Goal: Task Accomplishment & Management: Complete application form

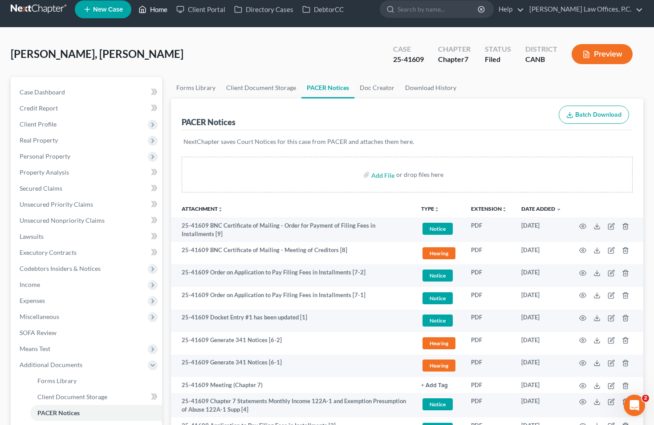
click at [161, 9] on link "Home" at bounding box center [153, 9] width 38 height 16
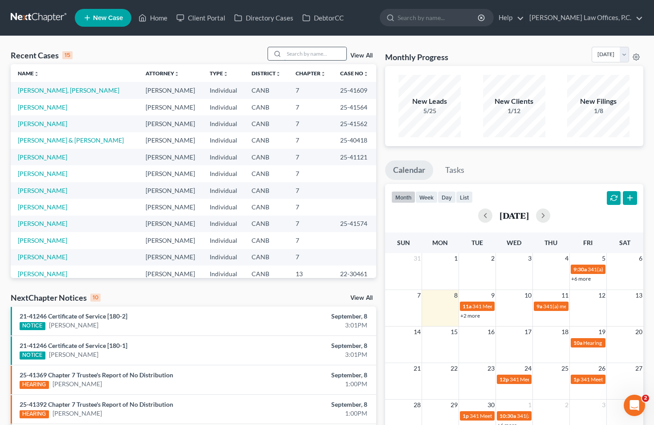
click at [327, 50] on input "search" at bounding box center [315, 53] width 62 height 13
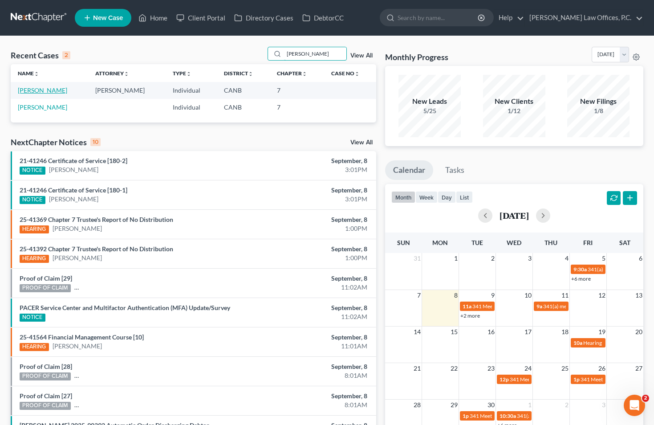
type input "[PERSON_NAME]"
click at [42, 90] on link "[PERSON_NAME]" at bounding box center [42, 90] width 49 height 8
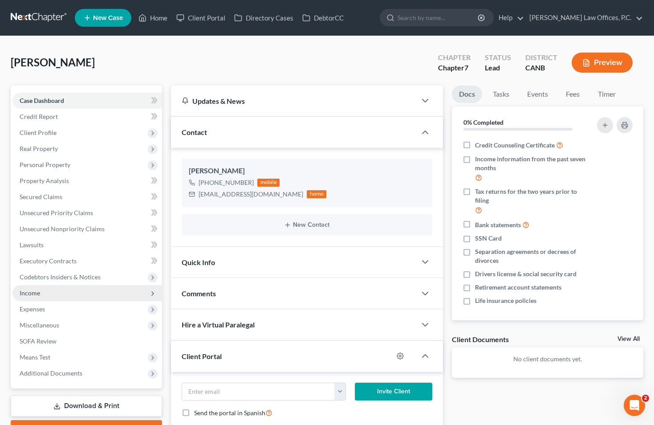
click at [53, 291] on span "Income" at bounding box center [87, 293] width 150 height 16
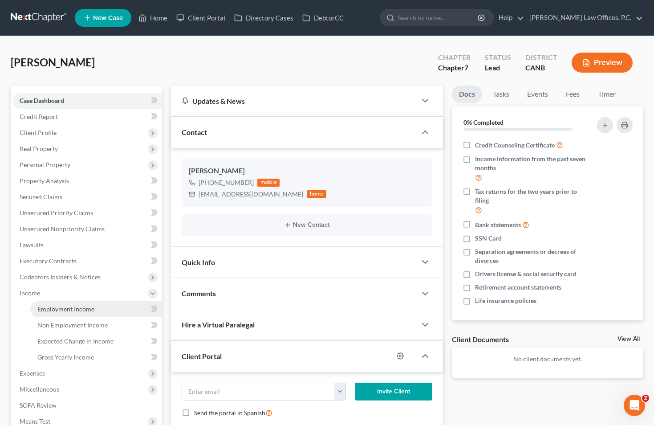
click at [59, 307] on span "Employment Income" at bounding box center [65, 309] width 57 height 8
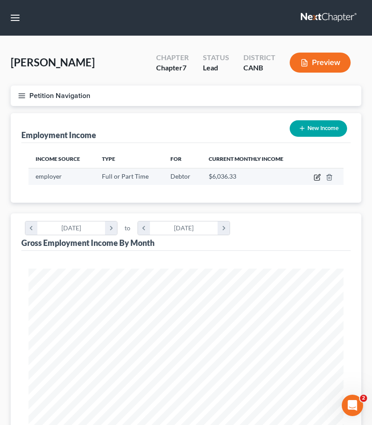
click at [316, 178] on icon "button" at bounding box center [318, 176] width 4 height 4
select select "0"
select select "2"
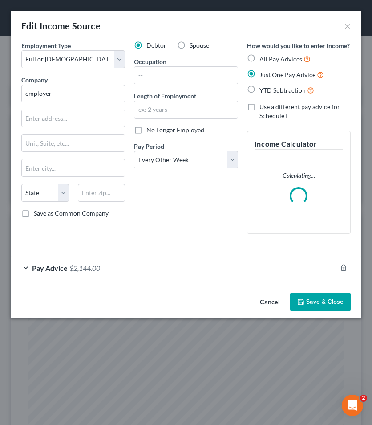
click at [261, 90] on span "YTD Subtraction" at bounding box center [283, 90] width 46 height 8
click at [263, 90] on input "YTD Subtraction" at bounding box center [266, 88] width 6 height 6
radio input "true"
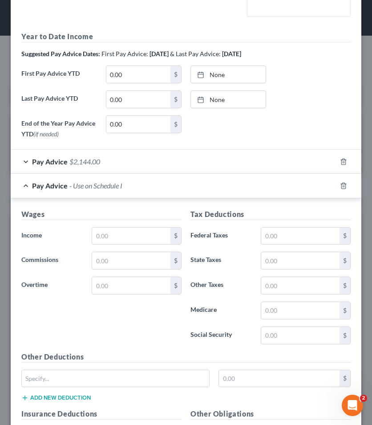
scroll to position [216, 0]
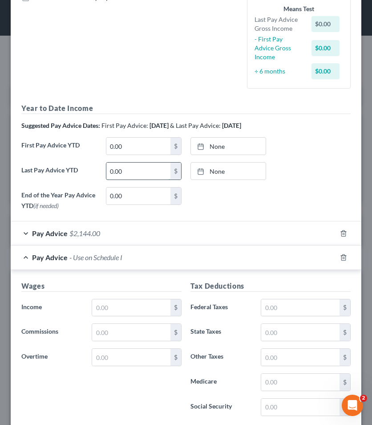
click at [147, 168] on input "0.00" at bounding box center [138, 171] width 64 height 17
click at [132, 138] on input "0.00" at bounding box center [138, 146] width 64 height 17
type input "13,893"
type input "[DATE]"
click at [219, 138] on link "[DATE]" at bounding box center [228, 146] width 75 height 17
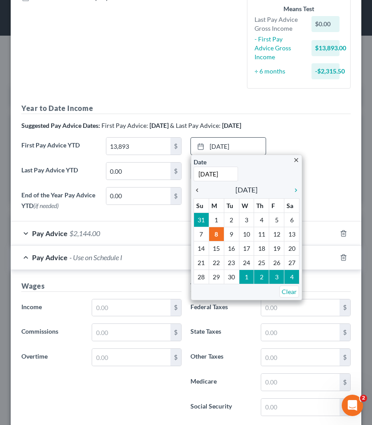
click at [197, 187] on icon "chevron_left" at bounding box center [200, 190] width 12 height 7
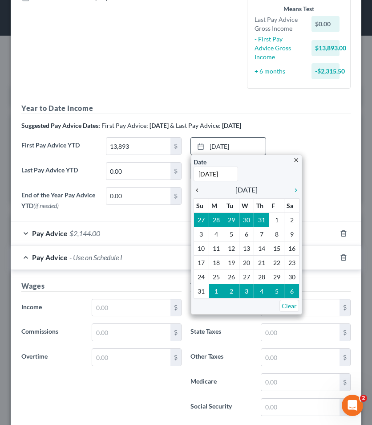
click at [197, 187] on icon "chevron_left" at bounding box center [200, 190] width 12 height 7
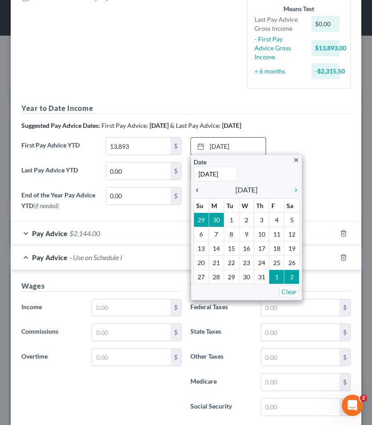
click at [197, 187] on icon "chevron_left" at bounding box center [200, 190] width 12 height 7
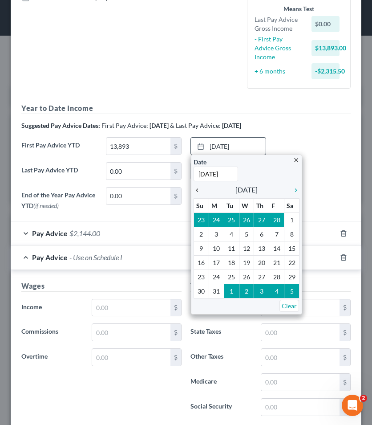
click at [197, 187] on icon "chevron_left" at bounding box center [200, 190] width 12 height 7
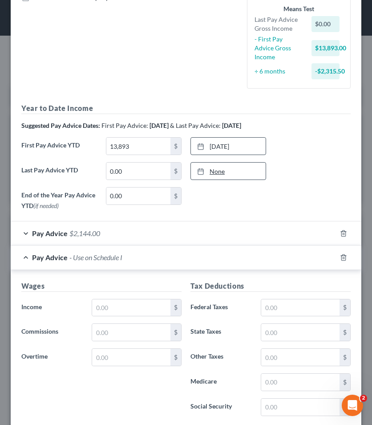
click at [207, 166] on link "None" at bounding box center [228, 171] width 75 height 17
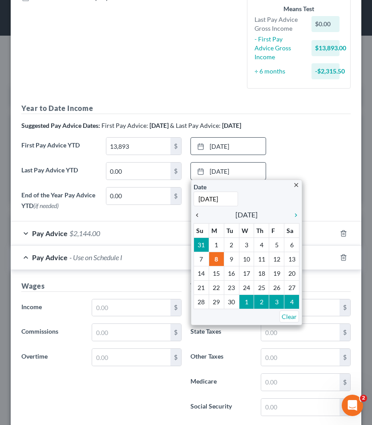
click at [198, 210] on div "chevron_left" at bounding box center [200, 214] width 12 height 8
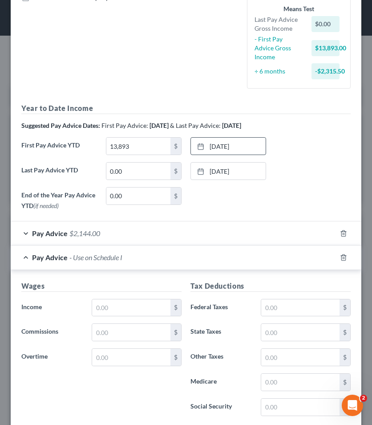
click at [204, 221] on div "Pay Advice $2,144.00" at bounding box center [174, 233] width 326 height 24
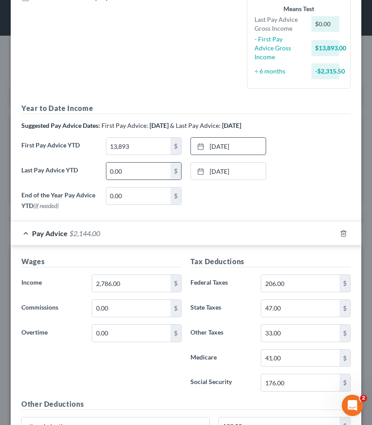
click at [134, 163] on input "0.00" at bounding box center [138, 171] width 64 height 17
type input "54,916"
click at [232, 187] on div "None close Date Time chevron_left [DATE] chevron_right Su M Tu W Th F Sa 31 1 2…" at bounding box center [228, 197] width 85 height 20
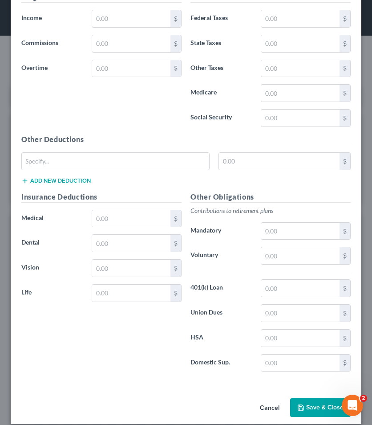
scroll to position [911, 0]
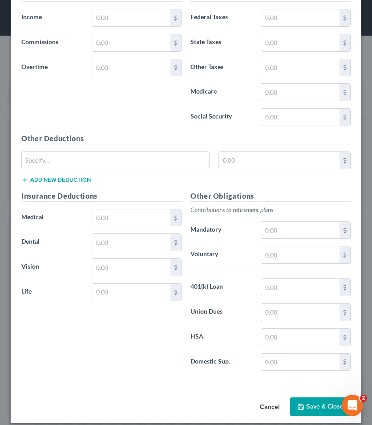
click at [322, 394] on div "Cancel Save & Close" at bounding box center [186, 408] width 351 height 29
click at [313, 398] on button "Save & Close" at bounding box center [320, 406] width 61 height 19
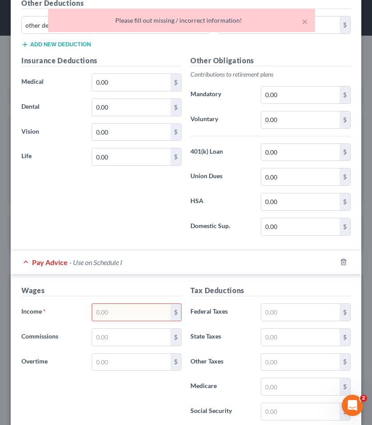
scroll to position [657, 0]
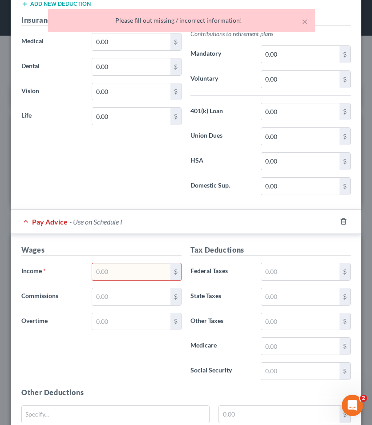
click at [334, 212] on div "Pay Advice - Use on Schedule I" at bounding box center [174, 222] width 326 height 24
click at [338, 214] on div at bounding box center [349, 221] width 25 height 14
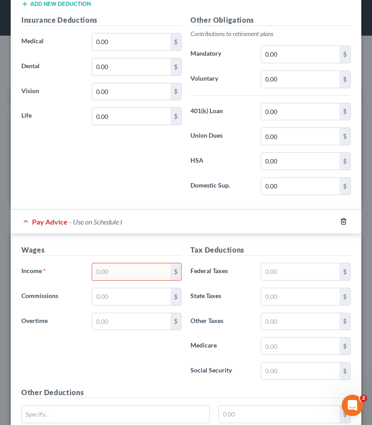
click at [344, 220] on polyline "button" at bounding box center [343, 220] width 5 height 0
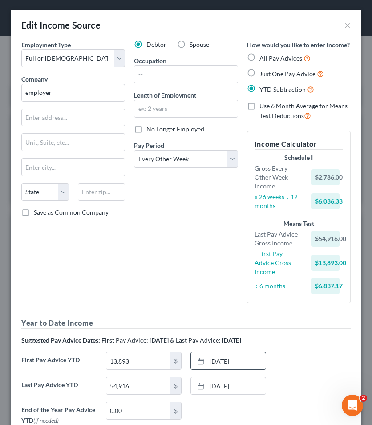
scroll to position [0, 0]
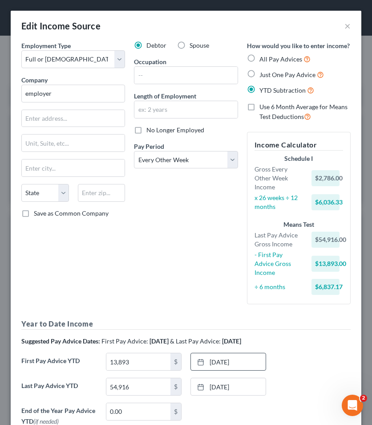
click at [267, 111] on label "Use 6 Month Average for Means Test Deductions" at bounding box center [305, 111] width 91 height 19
click at [267, 108] on input "Use 6 Month Average for Means Test Deductions" at bounding box center [266, 105] width 6 height 6
checkbox input "true"
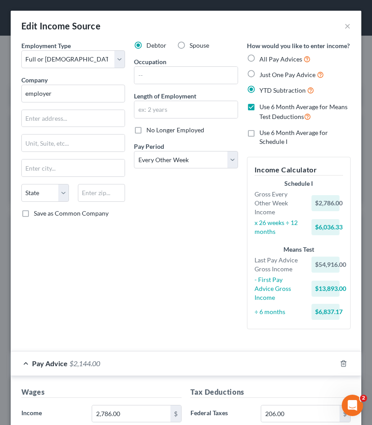
click at [261, 135] on span "Use 6 Month Average for Schedule I" at bounding box center [294, 137] width 69 height 16
click at [263, 134] on input "Use 6 Month Average for Schedule I" at bounding box center [266, 131] width 6 height 6
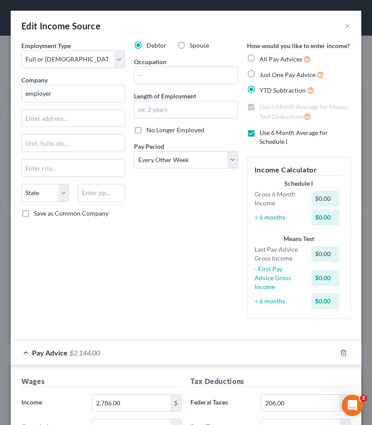
click at [261, 135] on span "Use 6 Month Average for Schedule I" at bounding box center [294, 137] width 69 height 16
click at [263, 134] on input "Use 6 Month Average for Schedule I" at bounding box center [266, 131] width 6 height 6
click at [261, 135] on span "Use 6 Month Average for Schedule I" at bounding box center [294, 137] width 69 height 16
click at [263, 134] on input "Use 6 Month Average for Schedule I" at bounding box center [266, 131] width 6 height 6
click at [261, 135] on span "Use 6 Month Average for Schedule I" at bounding box center [294, 137] width 69 height 16
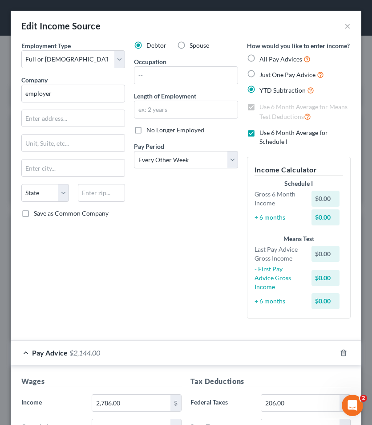
click at [263, 134] on input "Use 6 Month Average for Schedule I" at bounding box center [266, 131] width 6 height 6
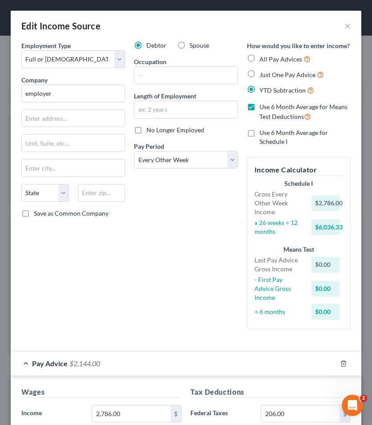
click at [263, 129] on span "Use 6 Month Average for Schedule I" at bounding box center [294, 137] width 69 height 16
click at [263, 129] on input "Use 6 Month Average for Schedule I" at bounding box center [266, 131] width 6 height 6
checkbox input "true"
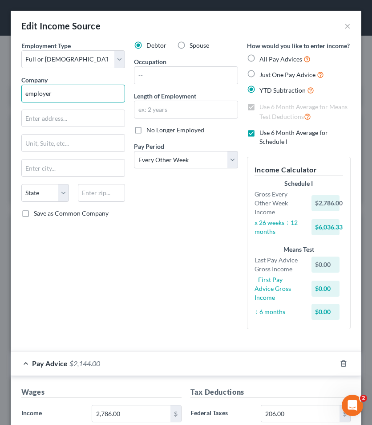
click at [52, 96] on input "employer" at bounding box center [73, 94] width 104 height 18
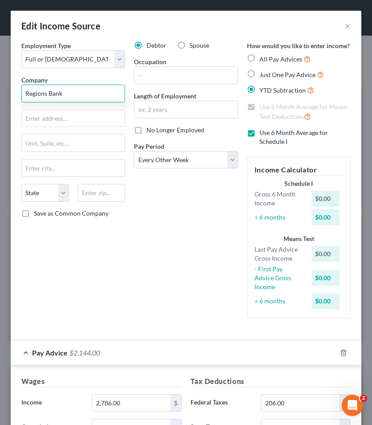
type input "Regions Bank"
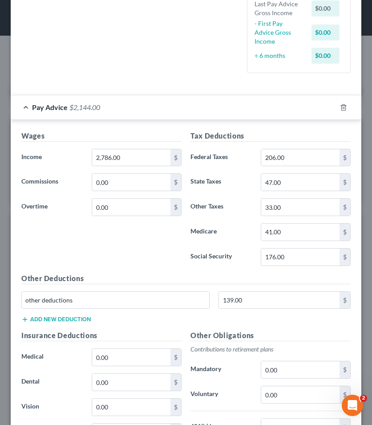
scroll to position [253, 0]
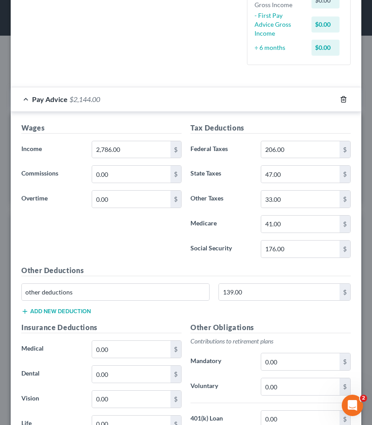
click at [346, 96] on icon "button" at bounding box center [344, 99] width 4 height 6
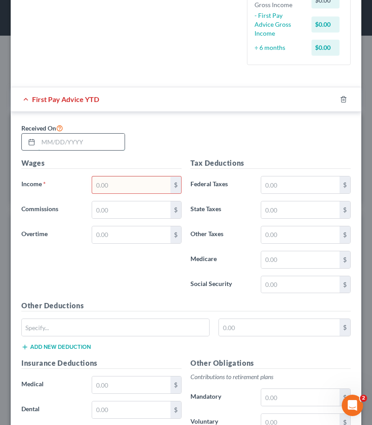
click at [94, 134] on input "text" at bounding box center [81, 142] width 86 height 17
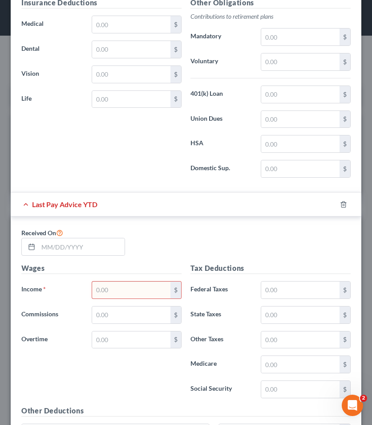
scroll to position [673, 0]
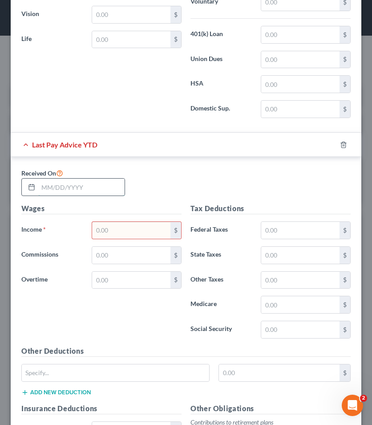
click at [70, 180] on input "text" at bounding box center [81, 187] width 86 height 17
type input "[DATE]"
type input "4"
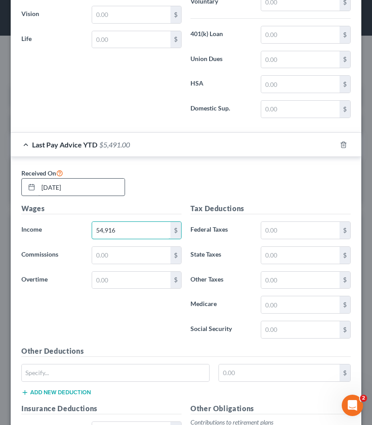
type input "54,916"
type input "4,700"
type input "926"
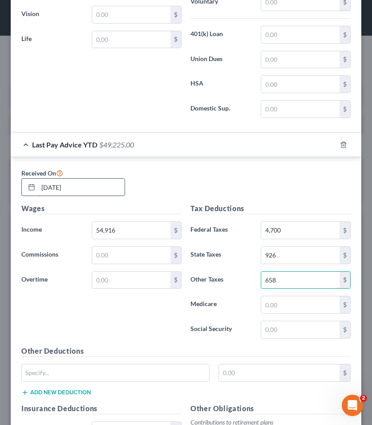
type input "658"
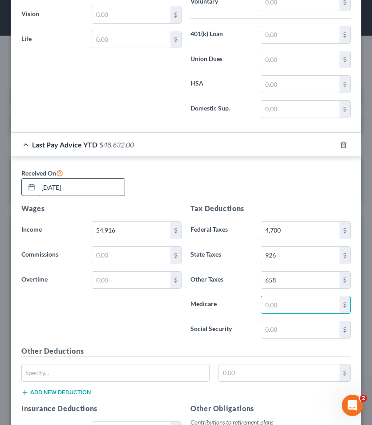
type input "9"
type input "808"
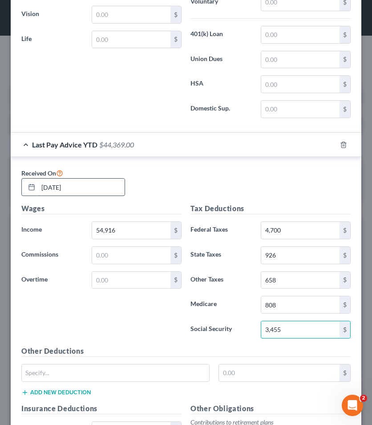
type input "3,455"
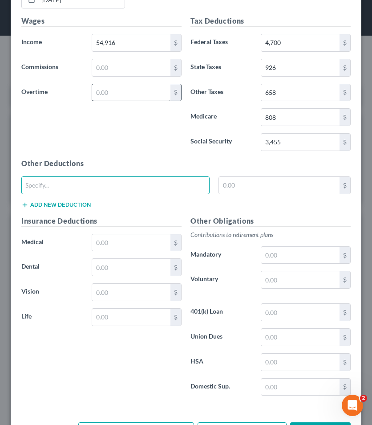
scroll to position [868, 0]
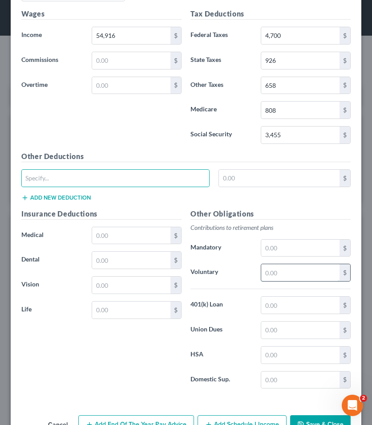
click at [301, 264] on input "text" at bounding box center [300, 272] width 78 height 17
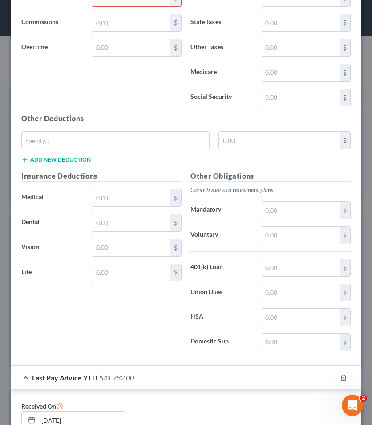
scroll to position [307, 0]
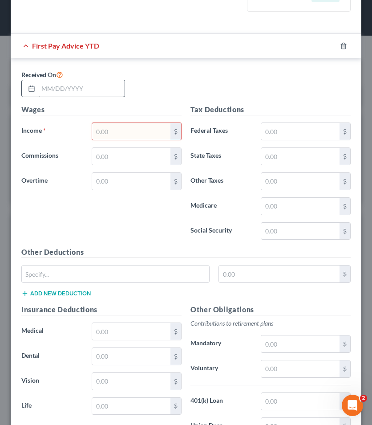
type input "2,587"
click at [94, 80] on input "text" at bounding box center [81, 88] width 86 height 17
type input "[DATE]"
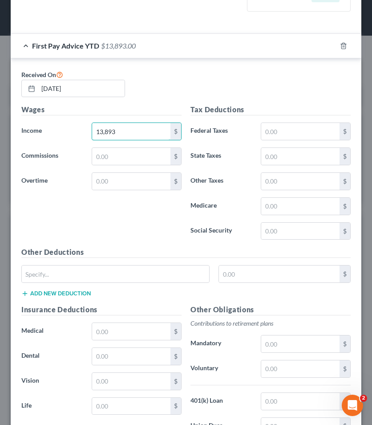
type input "13,893"
type input "1,043"
type input "242"
type input "167"
type input "205"
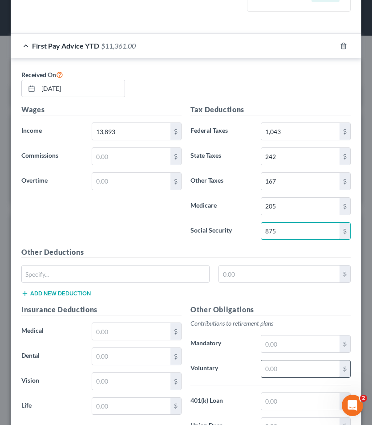
type input "875"
click at [275, 360] on input "text" at bounding box center [300, 368] width 78 height 17
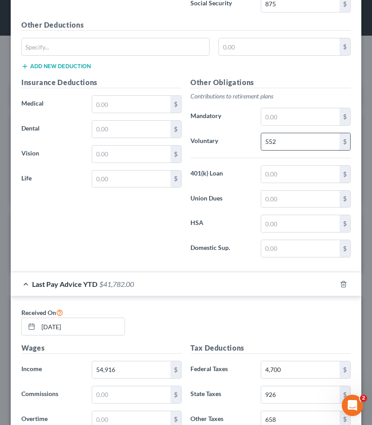
scroll to position [886, 0]
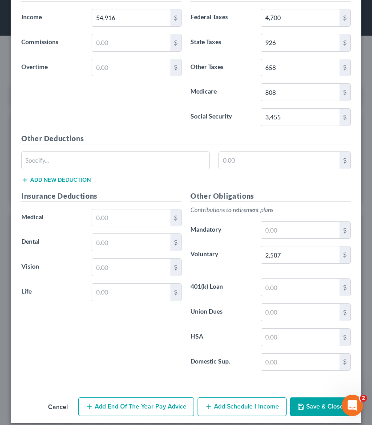
type input "552"
click at [325, 407] on button "Save & Close" at bounding box center [320, 406] width 61 height 19
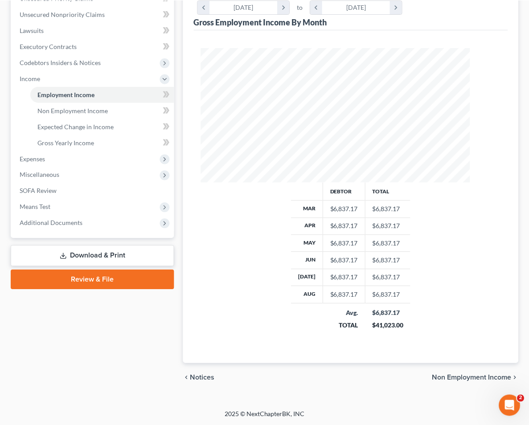
scroll to position [150, 318]
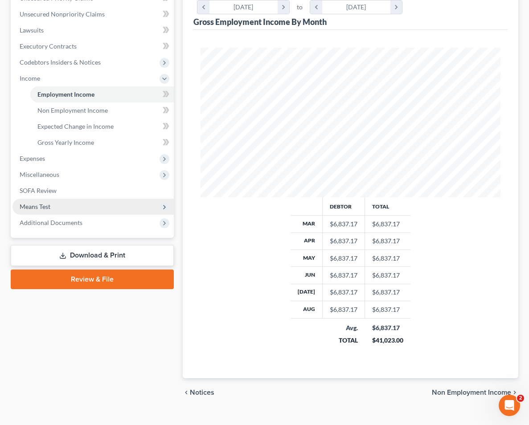
click at [115, 211] on span "Means Test" at bounding box center [92, 207] width 161 height 16
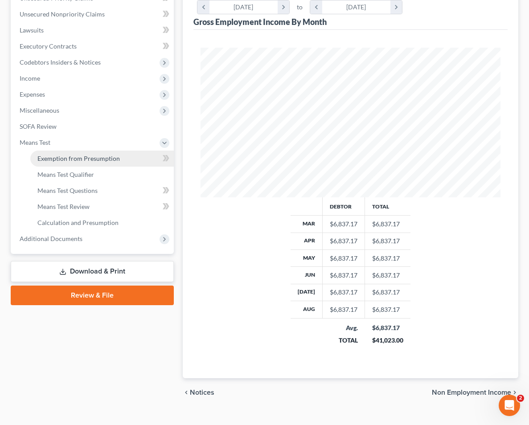
click at [85, 161] on span "Exemption from Presumption" at bounding box center [78, 159] width 82 height 8
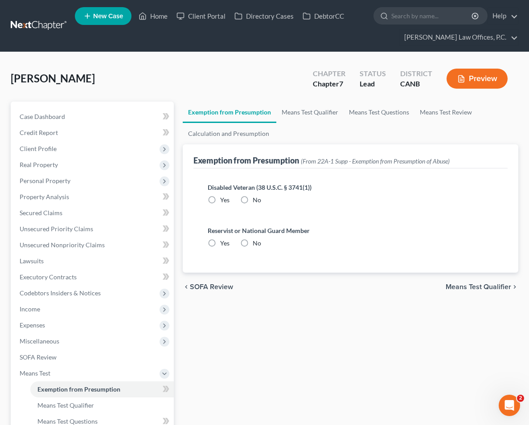
click at [252, 198] on label "No" at bounding box center [256, 199] width 8 height 9
click at [256, 198] on input "No" at bounding box center [259, 198] width 6 height 6
radio input "true"
click at [252, 245] on label "No" at bounding box center [256, 243] width 8 height 9
click at [256, 244] on input "No" at bounding box center [259, 242] width 6 height 6
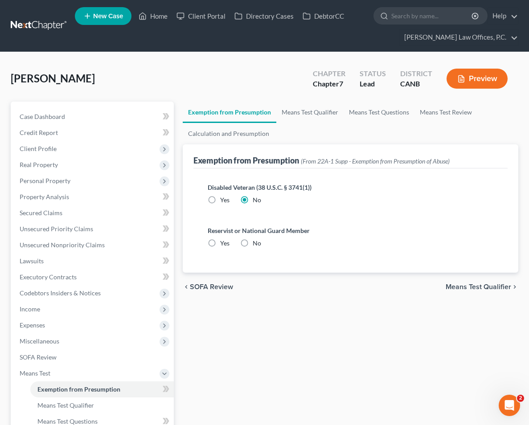
radio input "true"
click at [307, 111] on link "Means Test Qualifier" at bounding box center [309, 112] width 67 height 21
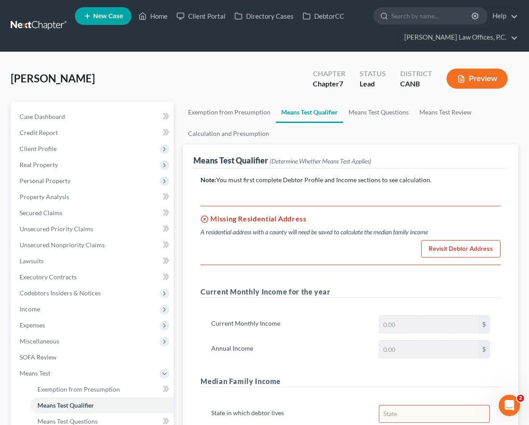
click at [443, 252] on link "Revisit Debtor Address" at bounding box center [460, 249] width 79 height 18
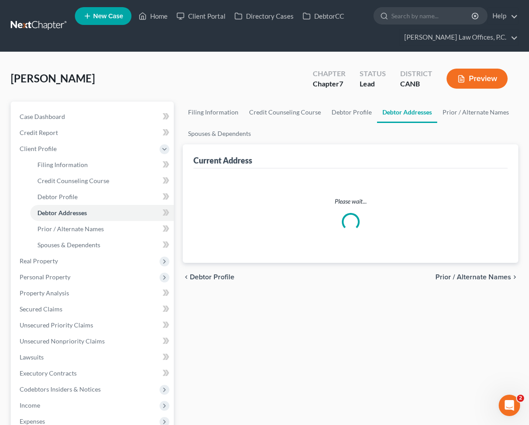
select select "0"
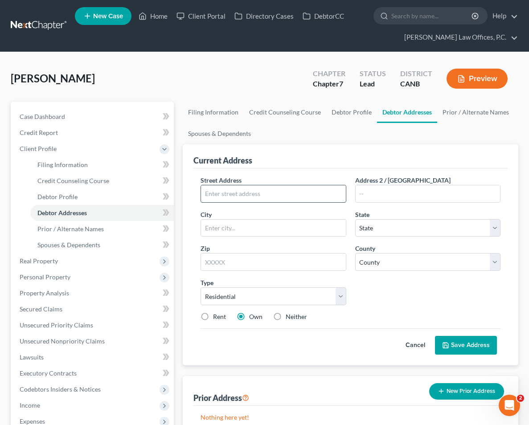
click at [266, 200] on input "text" at bounding box center [273, 193] width 144 height 17
type input "[STREET_ADDRESS]"
type input "94501"
type input "Alameda"
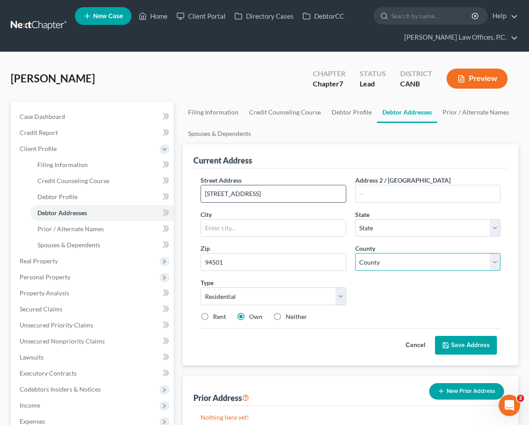
select select "4"
click at [401, 266] on select "County" at bounding box center [427, 262] width 145 height 18
select select "0"
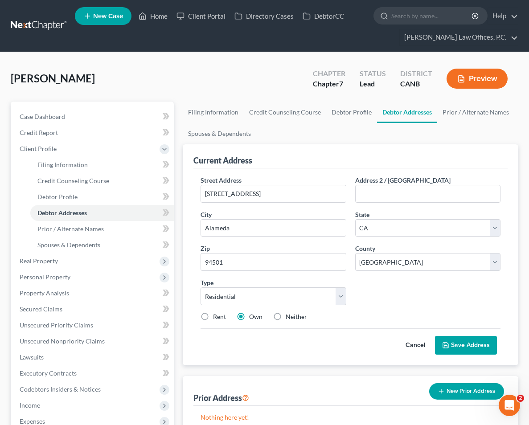
click at [212, 318] on div "Rent" at bounding box center [212, 316] width 25 height 9
click at [213, 313] on label "Rent" at bounding box center [219, 316] width 13 height 9
click at [216, 313] on input "Rent" at bounding box center [219, 315] width 6 height 6
radio input "true"
click at [455, 353] on button "Save Address" at bounding box center [466, 345] width 62 height 19
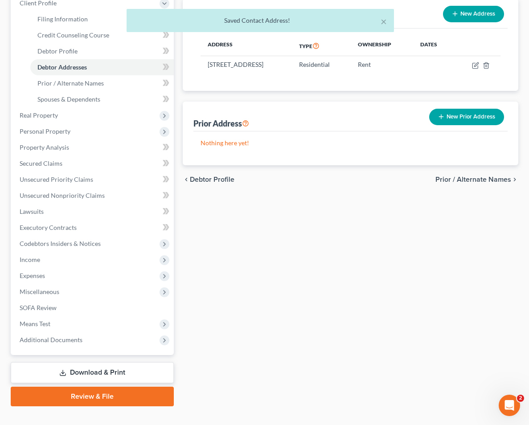
scroll to position [160, 0]
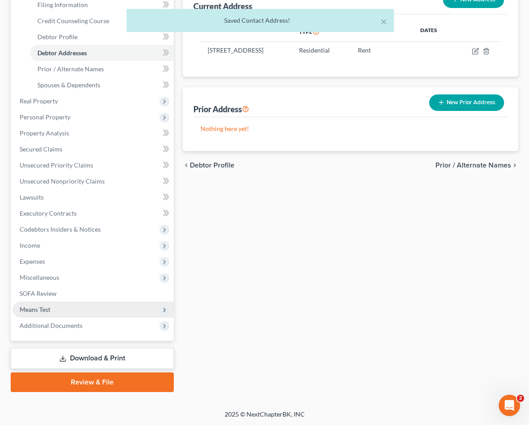
click at [81, 313] on span "Means Test" at bounding box center [92, 309] width 161 height 16
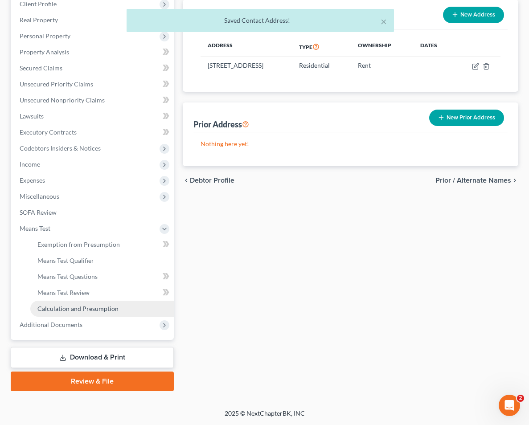
scroll to position [144, 0]
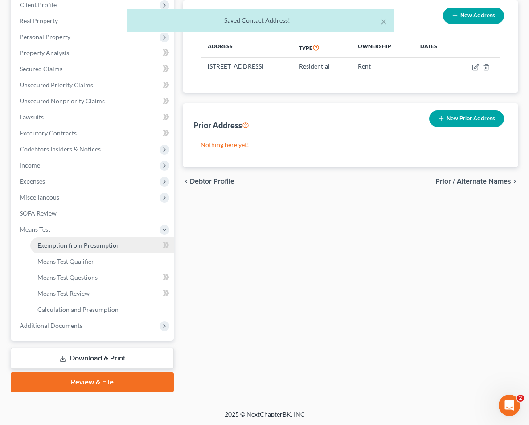
click at [84, 244] on span "Exemption from Presumption" at bounding box center [78, 245] width 82 height 8
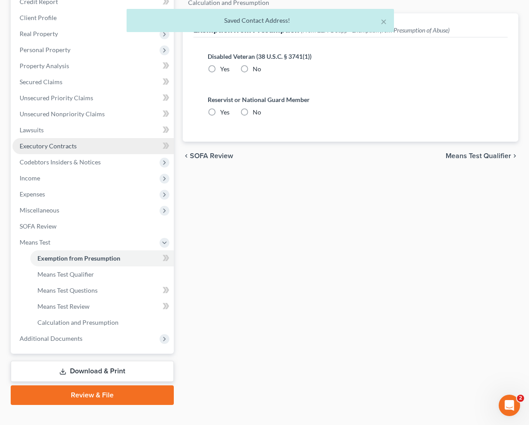
radio input "true"
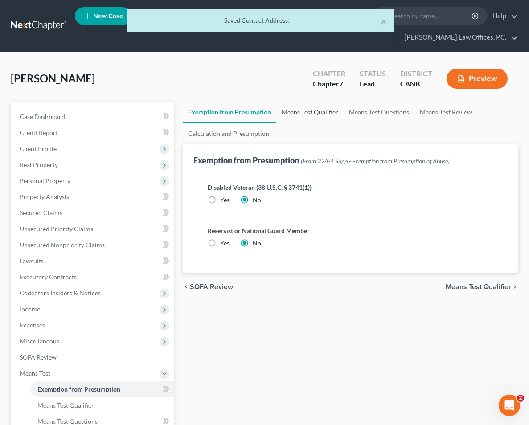
click at [317, 113] on link "Means Test Qualifier" at bounding box center [309, 112] width 67 height 21
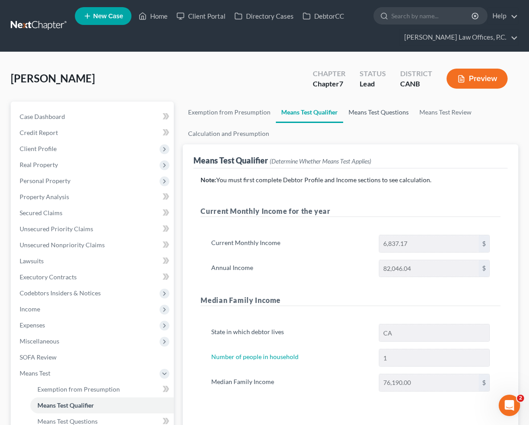
click at [364, 112] on link "Means Test Questions" at bounding box center [378, 112] width 71 height 21
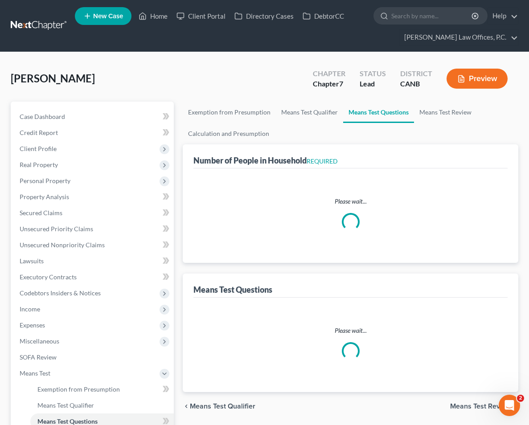
select select "0"
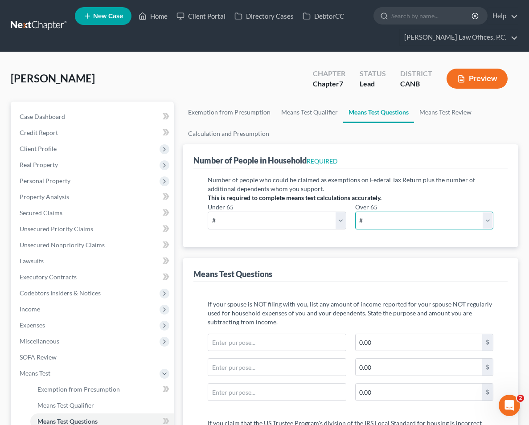
click at [488, 216] on select "# 0 1 2 3 4 5 6 7 8 9 10" at bounding box center [424, 221] width 138 height 18
select select "1"
click at [440, 265] on div "Means Test Questions" at bounding box center [350, 270] width 314 height 24
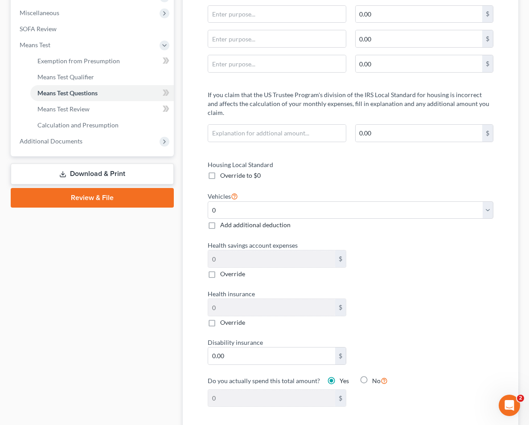
scroll to position [337, 0]
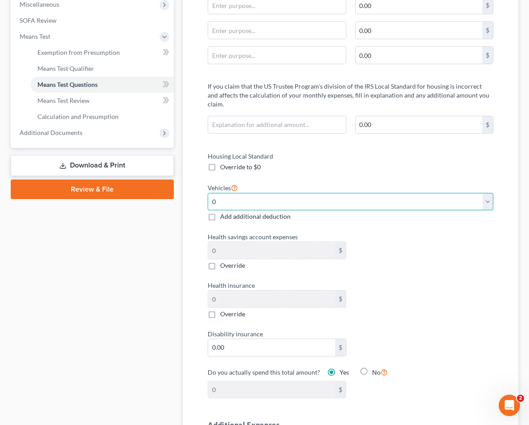
click at [488, 194] on select "Select 0 1 2 3 4 5" at bounding box center [350, 202] width 285 height 18
select select "1"
click at [453, 284] on div "Health insurance 0 $ Override" at bounding box center [350, 300] width 294 height 38
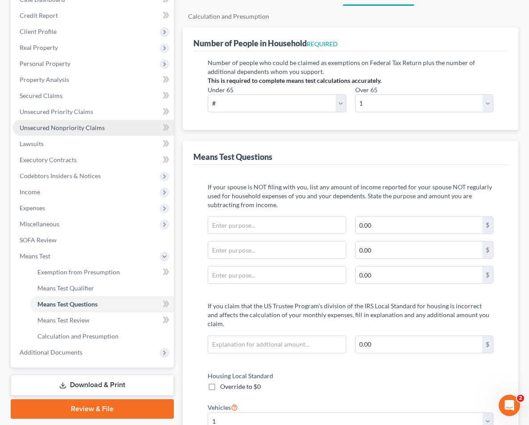
scroll to position [63, 0]
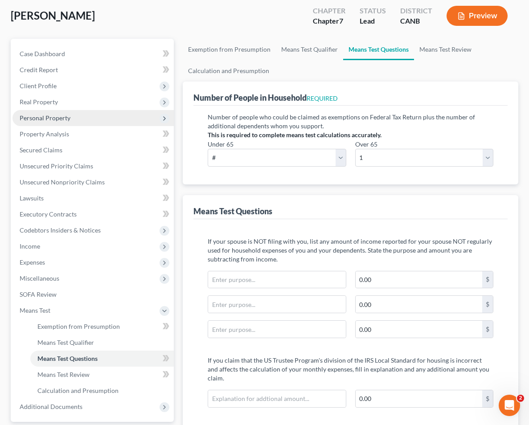
click at [61, 119] on span "Personal Property" at bounding box center [45, 118] width 51 height 8
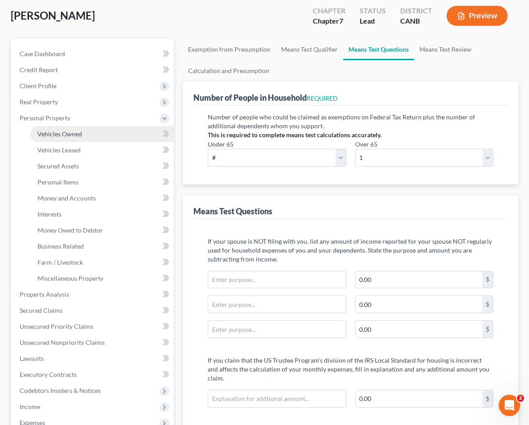
click at [59, 135] on span "Vehicles Owned" at bounding box center [59, 134] width 45 height 8
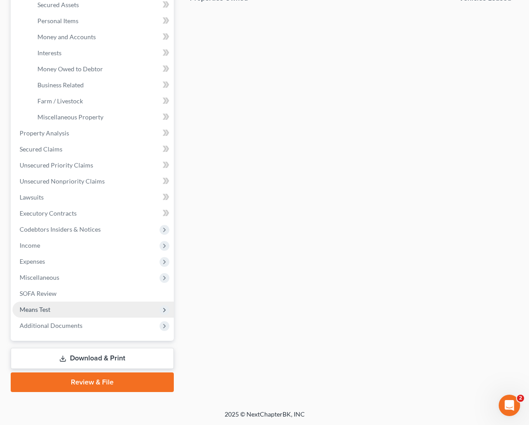
click at [78, 308] on span "Means Test" at bounding box center [92, 309] width 161 height 16
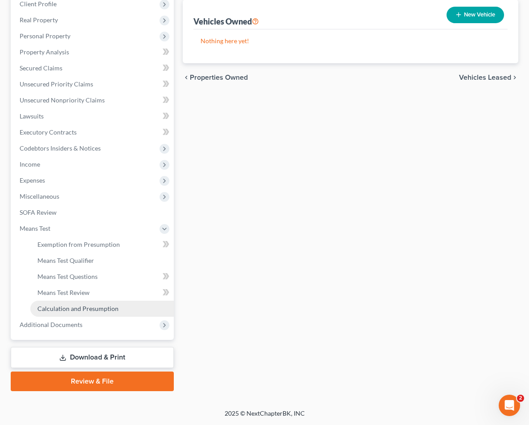
scroll to position [144, 0]
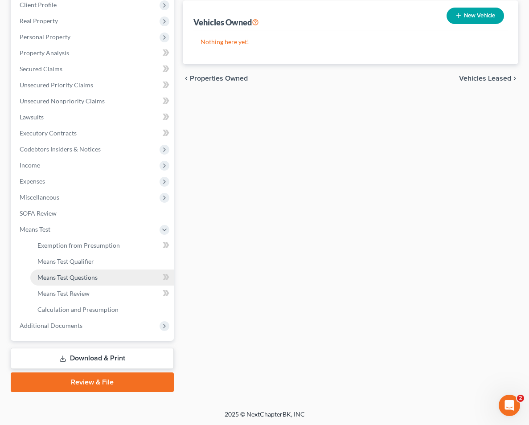
click at [106, 282] on link "Means Test Questions" at bounding box center [101, 277] width 143 height 16
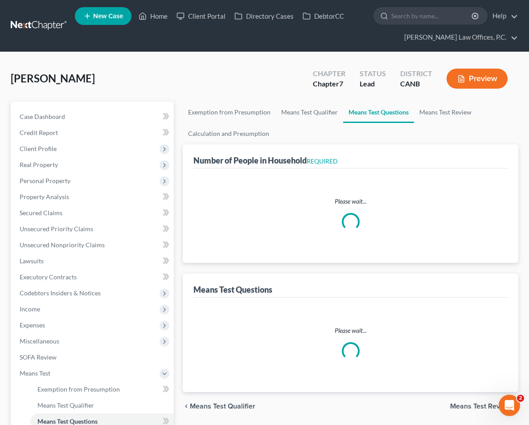
select select "1"
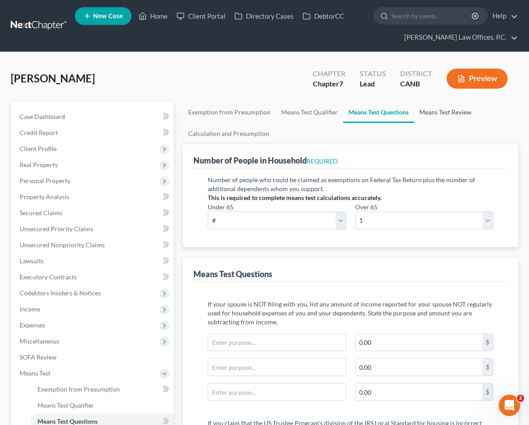
click at [435, 109] on link "Means Test Review" at bounding box center [445, 112] width 63 height 21
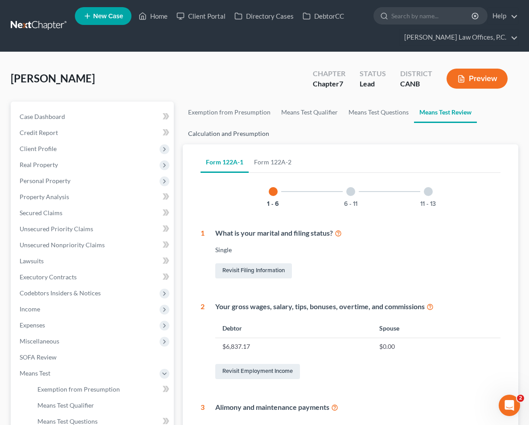
click at [229, 133] on link "Calculation and Presumption" at bounding box center [229, 133] width 92 height 21
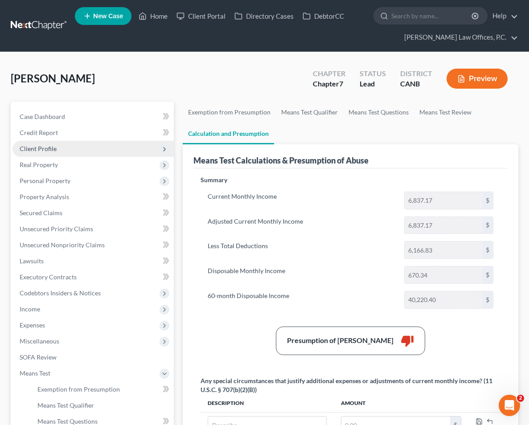
click at [94, 150] on span "Client Profile" at bounding box center [92, 149] width 161 height 16
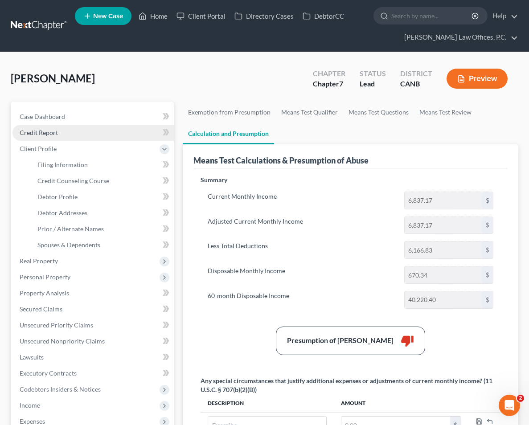
click at [80, 127] on link "Credit Report" at bounding box center [92, 133] width 161 height 16
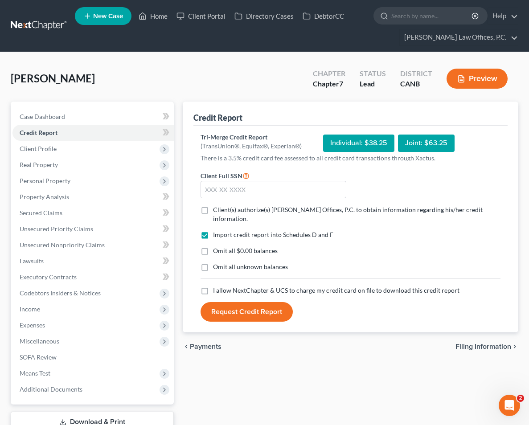
click at [232, 210] on span "Client(s) authorize(s) [PERSON_NAME] Offices, P.C. to obtain information regard…" at bounding box center [347, 214] width 269 height 16
click at [222, 210] on input "Client(s) authorize(s) [PERSON_NAME] Offices, P.C. to obtain information regard…" at bounding box center [219, 208] width 6 height 6
checkbox input "true"
click at [213, 246] on label "Omit all $0.00 balances" at bounding box center [245, 250] width 65 height 9
click at [216, 246] on input "Omit all $0.00 balances" at bounding box center [219, 249] width 6 height 6
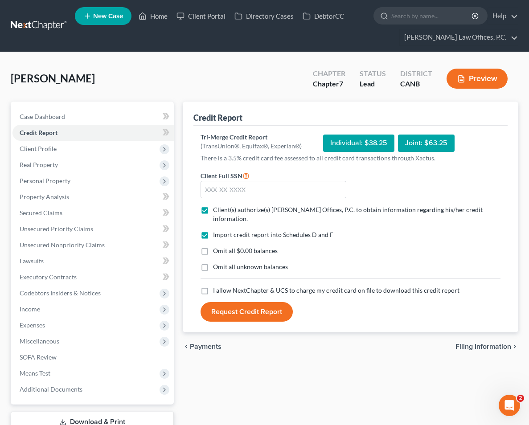
checkbox input "true"
click at [213, 286] on label "I allow NextChapter & UCS to charge my credit card on file to download this cre…" at bounding box center [336, 290] width 246 height 9
click at [216, 286] on input "I allow NextChapter & UCS to charge my credit card on file to download this cre…" at bounding box center [219, 289] width 6 height 6
checkbox input "true"
click at [230, 185] on input "text" at bounding box center [272, 190] width 145 height 18
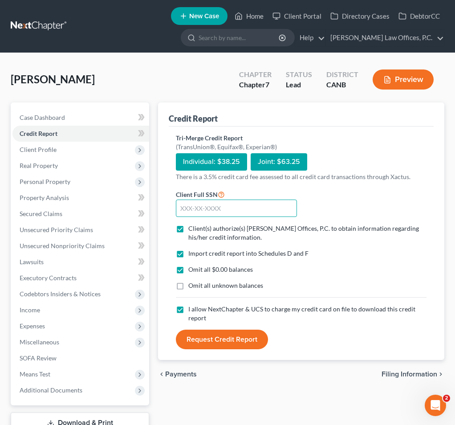
click at [216, 211] on input "text" at bounding box center [236, 208] width 121 height 18
type input "553-64-9892"
click at [232, 336] on button "Request Credit Report" at bounding box center [222, 340] width 92 height 20
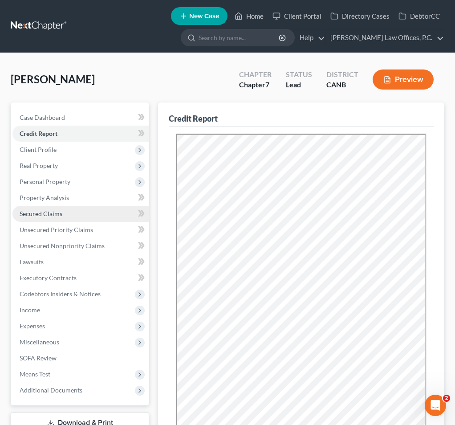
click at [68, 215] on link "Secured Claims" at bounding box center [80, 214] width 137 height 16
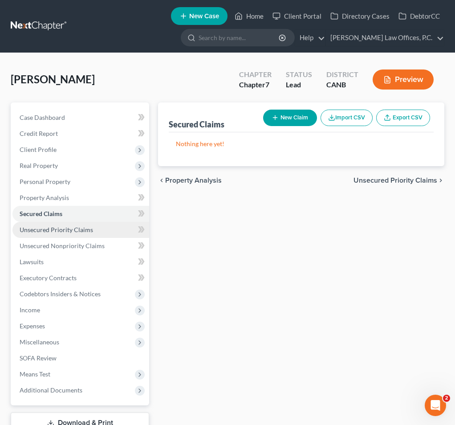
click at [61, 236] on link "Unsecured Priority Claims" at bounding box center [80, 230] width 137 height 16
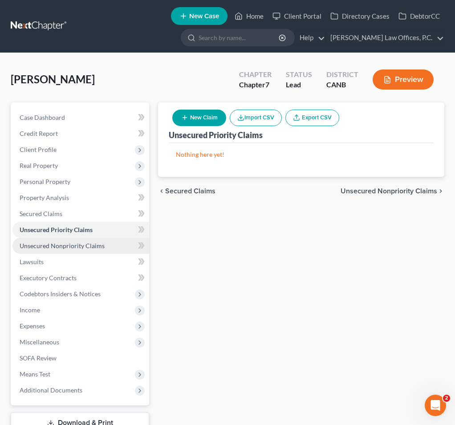
click at [61, 244] on span "Unsecured Nonpriority Claims" at bounding box center [62, 246] width 85 height 8
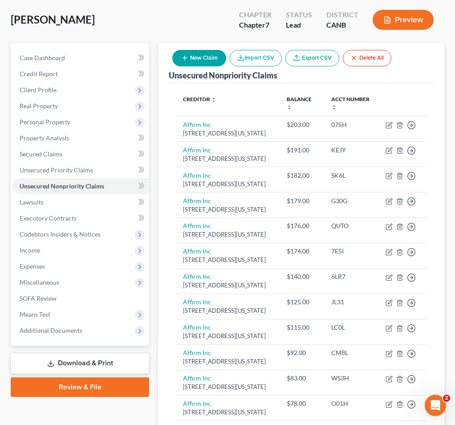
scroll to position [73, 0]
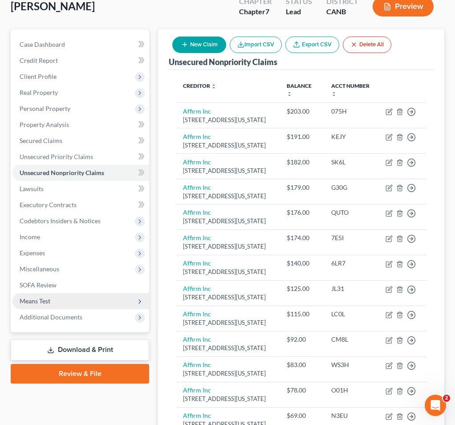
click at [50, 304] on span "Means Test" at bounding box center [35, 301] width 31 height 8
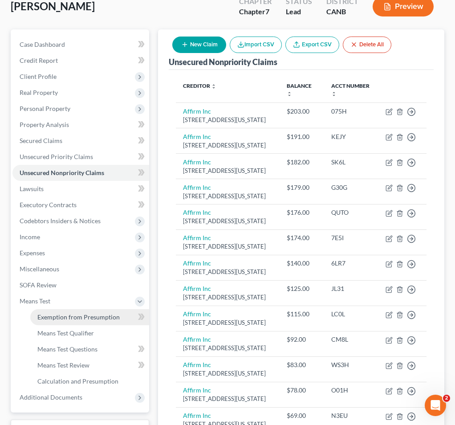
click at [55, 322] on link "Exemption from Presumption" at bounding box center [89, 317] width 119 height 16
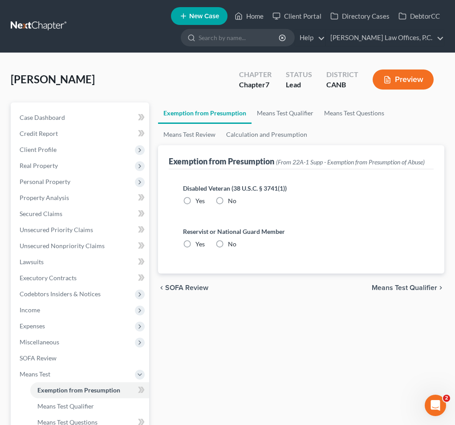
radio input "true"
click at [254, 107] on link "Means Test Qualifier" at bounding box center [285, 112] width 67 height 21
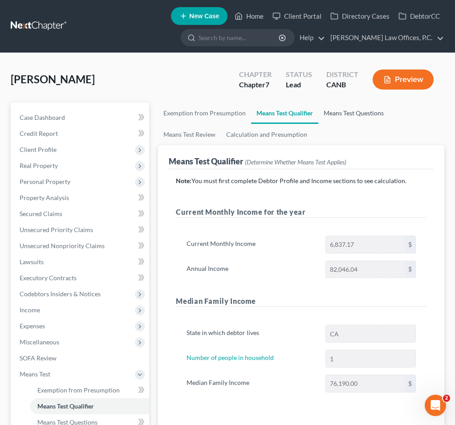
click at [343, 116] on link "Means Test Questions" at bounding box center [353, 112] width 71 height 21
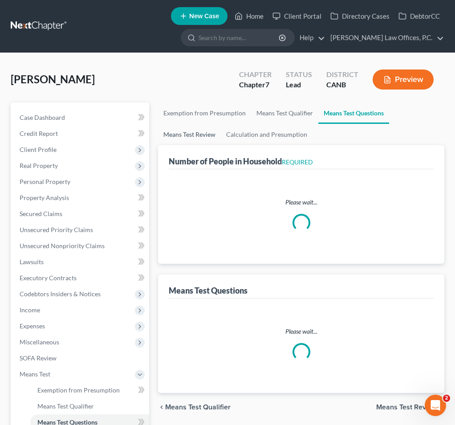
select select "1"
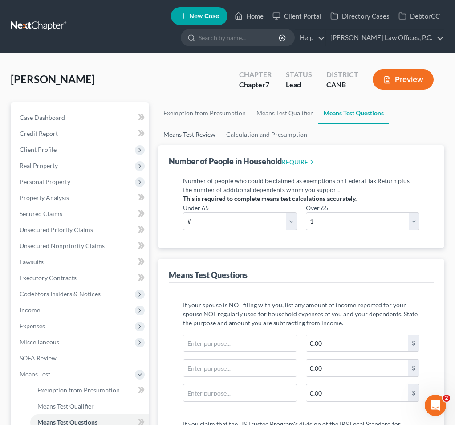
click at [205, 132] on link "Means Test Review" at bounding box center [189, 134] width 63 height 21
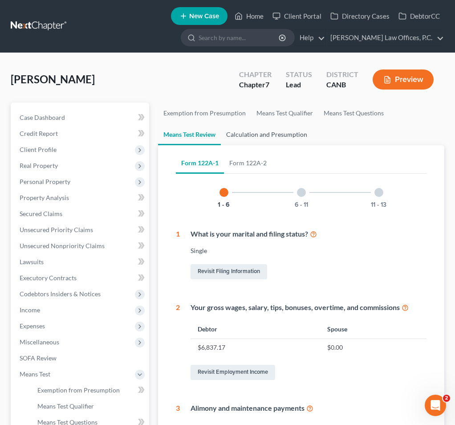
click at [248, 134] on link "Calculation and Presumption" at bounding box center [267, 134] width 92 height 21
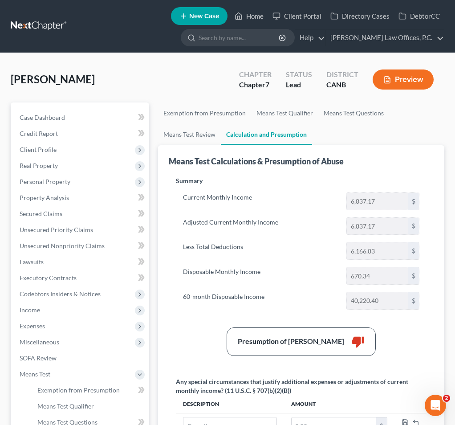
click at [391, 84] on button "Preview" at bounding box center [403, 79] width 61 height 20
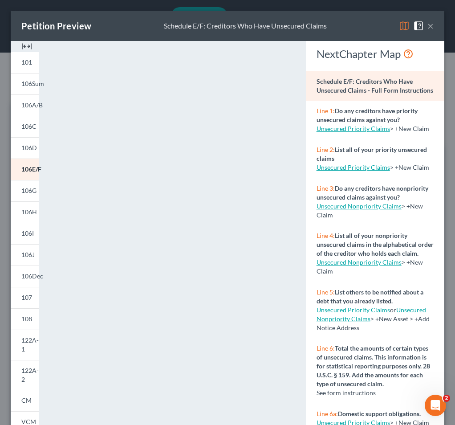
click at [430, 24] on button "×" at bounding box center [430, 25] width 6 height 11
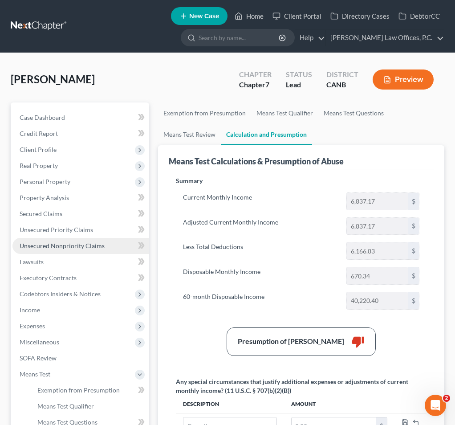
scroll to position [19, 0]
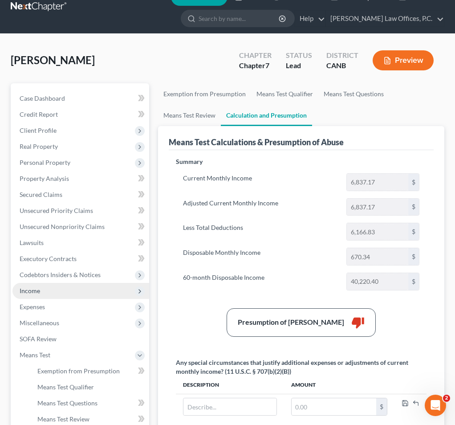
click at [52, 295] on span "Income" at bounding box center [80, 291] width 137 height 16
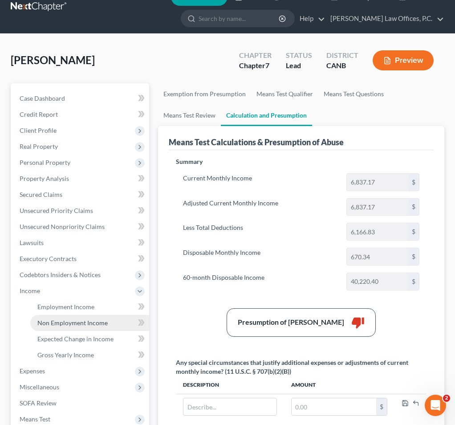
click at [49, 319] on span "Non Employment Income" at bounding box center [72, 323] width 70 height 8
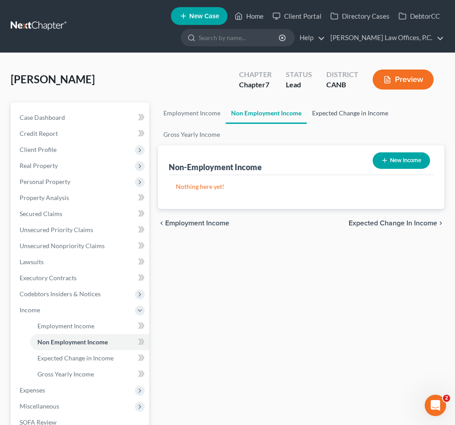
click at [326, 108] on link "Expected Change in Income" at bounding box center [350, 112] width 87 height 21
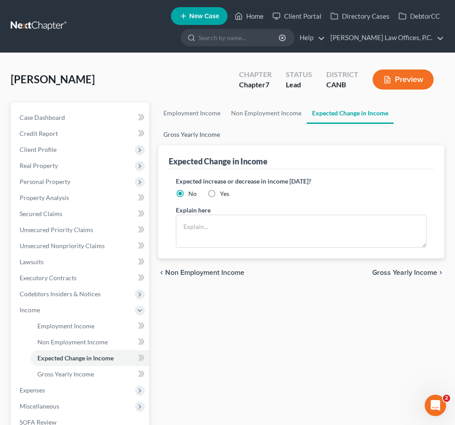
click at [204, 136] on link "Gross Yearly Income" at bounding box center [191, 134] width 67 height 21
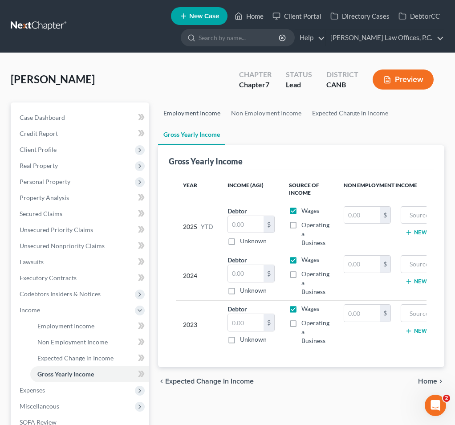
click at [197, 118] on link "Employment Income" at bounding box center [192, 112] width 68 height 21
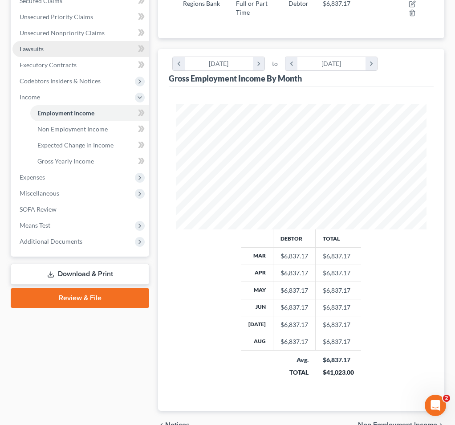
scroll to position [260, 0]
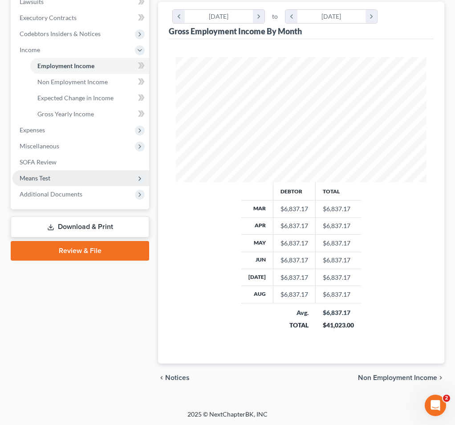
click at [97, 175] on span "Means Test" at bounding box center [80, 178] width 137 height 16
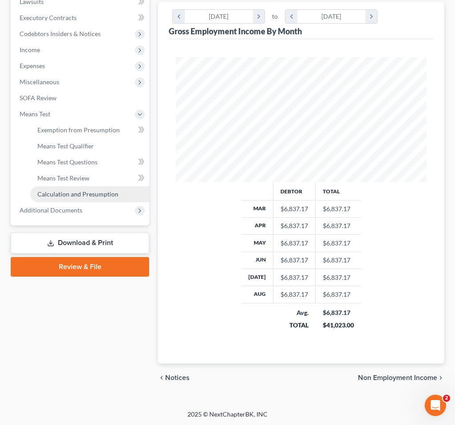
click at [96, 187] on link "Calculation and Presumption" at bounding box center [89, 194] width 119 height 16
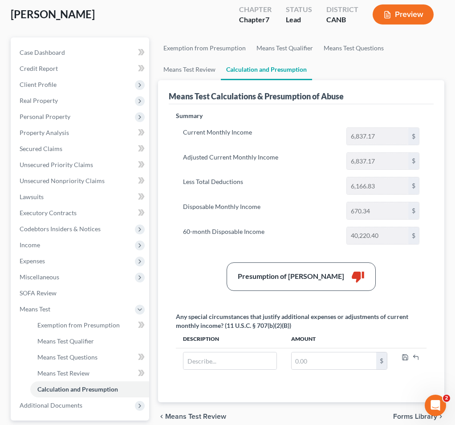
scroll to position [66, 0]
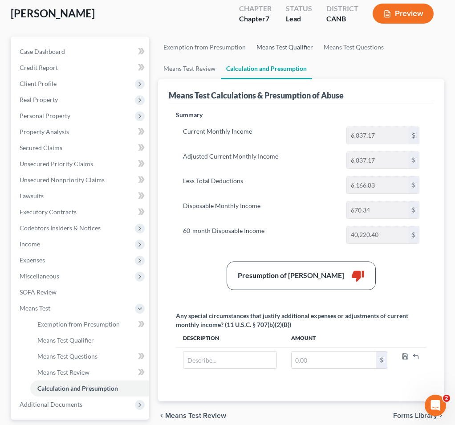
click at [275, 49] on link "Means Test Qualifier" at bounding box center [284, 47] width 67 height 21
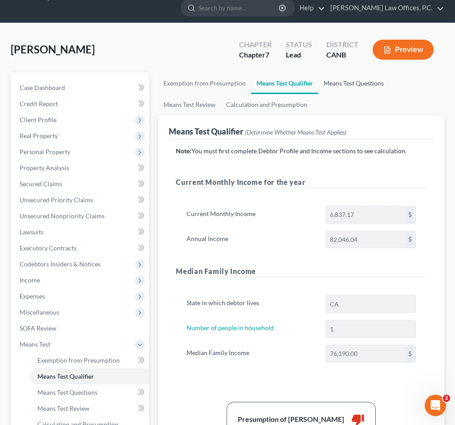
click at [345, 86] on link "Means Test Questions" at bounding box center [353, 83] width 71 height 21
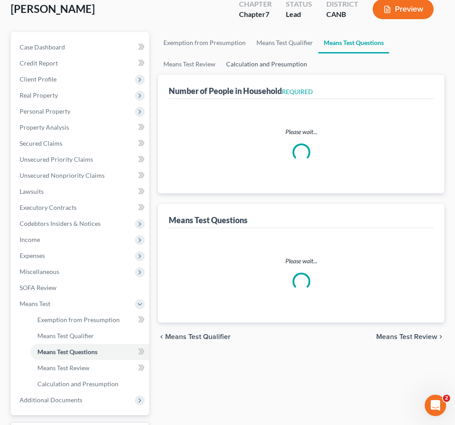
select select "1"
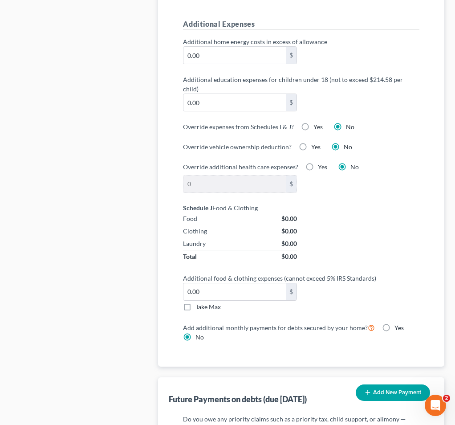
scroll to position [746, 0]
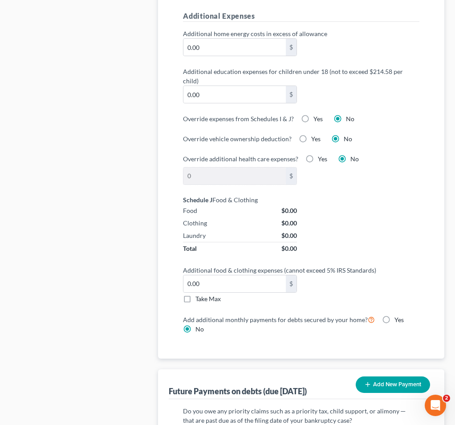
click at [313, 114] on label "Yes" at bounding box center [317, 118] width 9 height 9
click at [317, 114] on input "Yes" at bounding box center [320, 117] width 6 height 6
radio input "true"
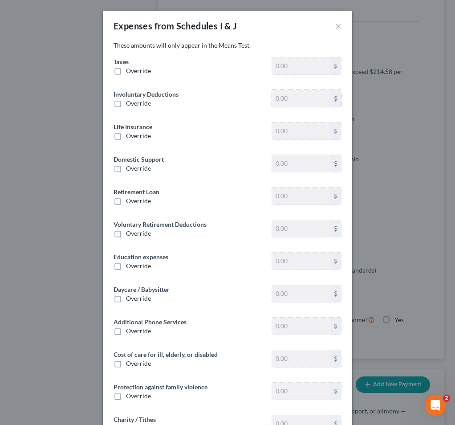
type input "1,335.83"
type input "0"
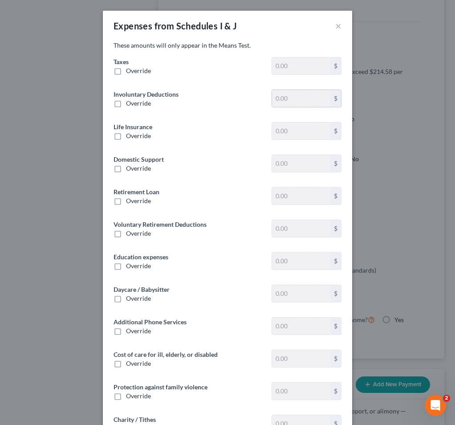
type input "339.16"
type input "0"
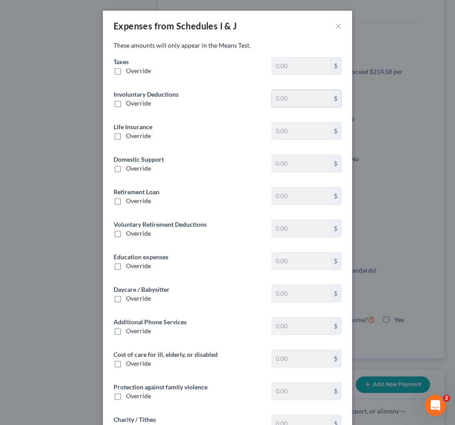
type input "0"
click at [129, 72] on span "Override" at bounding box center [138, 71] width 25 height 8
click at [130, 72] on input "Override" at bounding box center [133, 69] width 6 height 6
checkbox input "true"
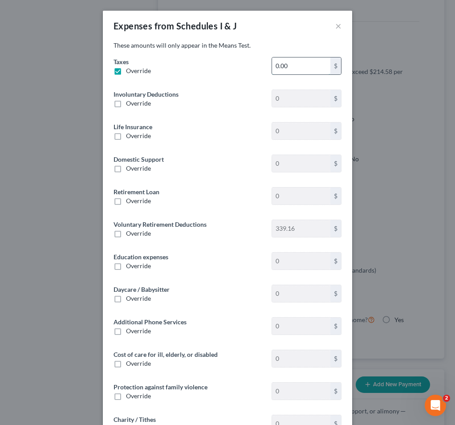
click at [285, 65] on input "0.00" at bounding box center [301, 65] width 58 height 17
click at [288, 65] on input "16,906" at bounding box center [301, 65] width 58 height 17
type input "1,696"
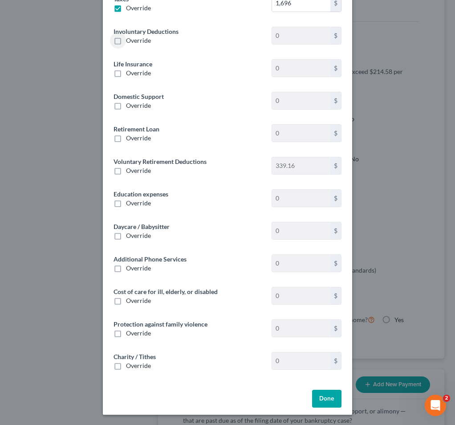
click at [329, 403] on button "Done" at bounding box center [326, 399] width 29 height 18
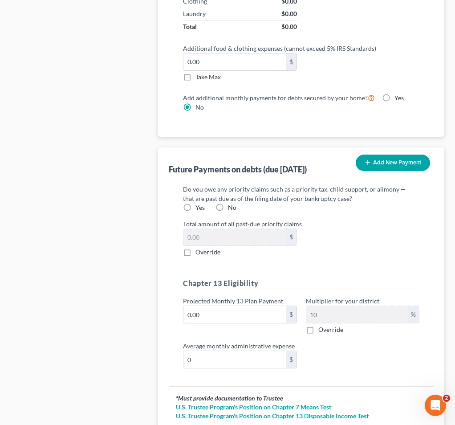
scroll to position [1023, 0]
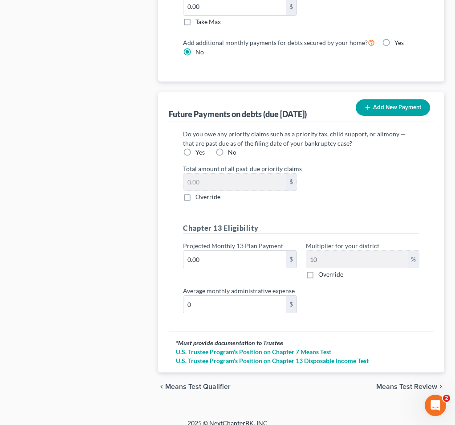
click at [383, 383] on span "Means Test Review" at bounding box center [406, 386] width 61 height 7
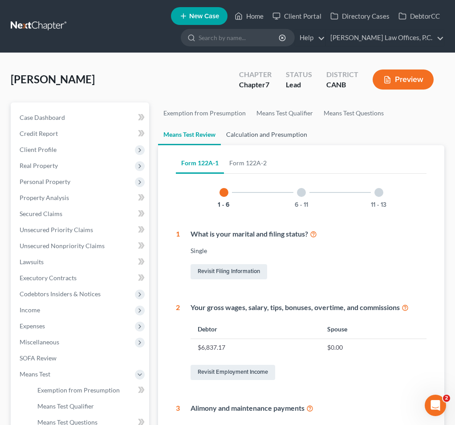
click at [249, 132] on link "Calculation and Presumption" at bounding box center [267, 134] width 92 height 21
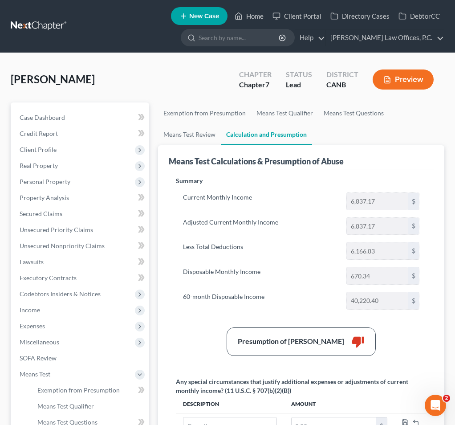
click at [383, 92] on div "Preview" at bounding box center [405, 80] width 79 height 26
click at [392, 77] on button "Preview" at bounding box center [403, 79] width 61 height 20
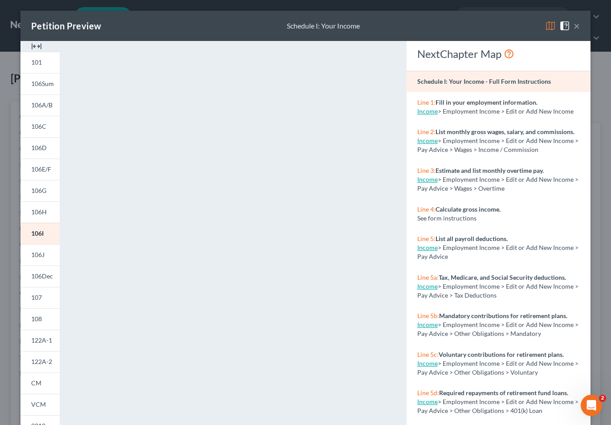
scroll to position [77, 0]
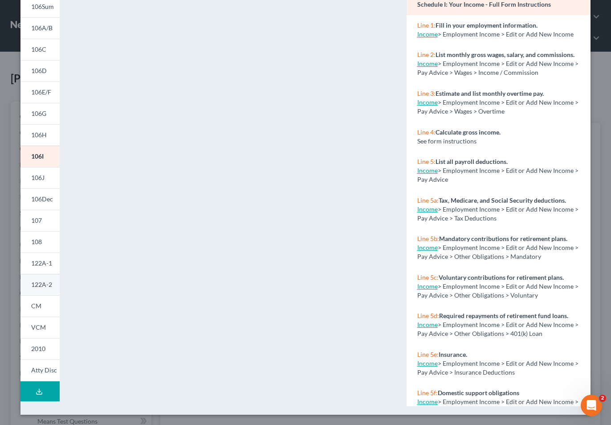
click at [49, 287] on span "122A-2" at bounding box center [41, 285] width 21 height 8
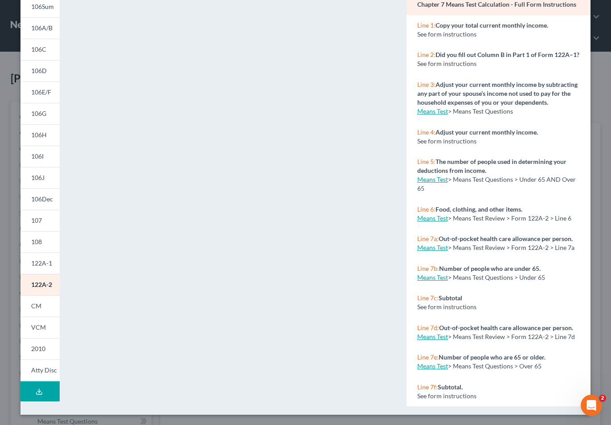
scroll to position [0, 0]
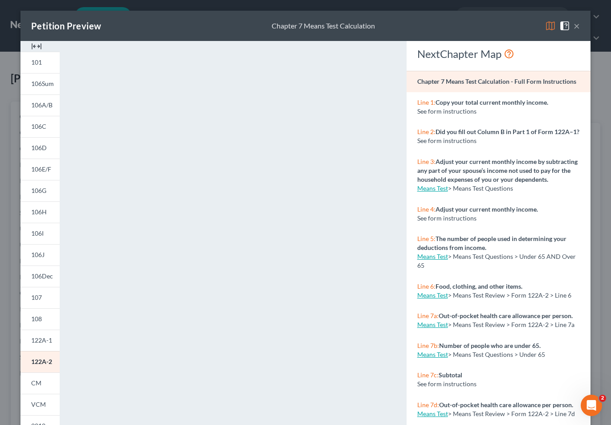
click at [577, 26] on button "×" at bounding box center [577, 25] width 6 height 11
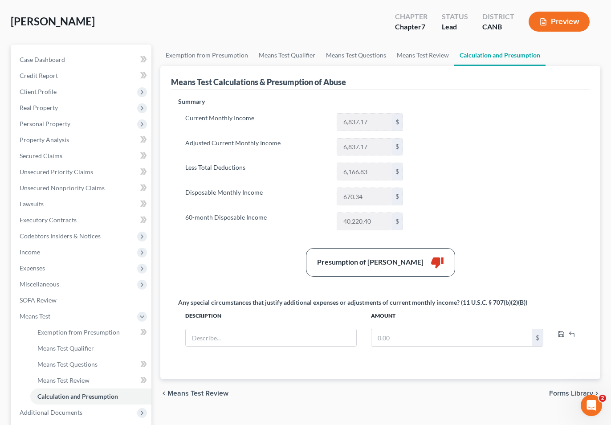
scroll to position [69, 0]
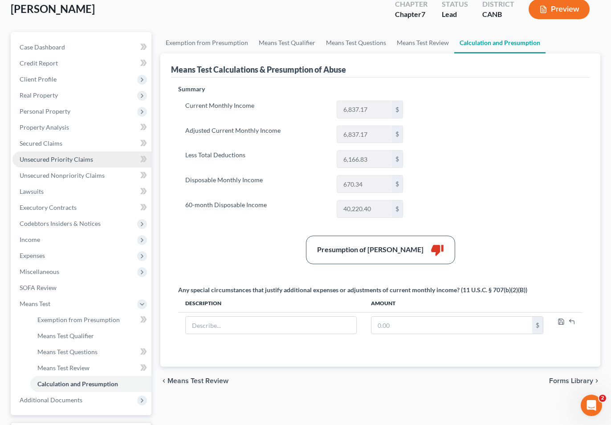
click at [61, 151] on link "Unsecured Priority Claims" at bounding box center [81, 159] width 139 height 16
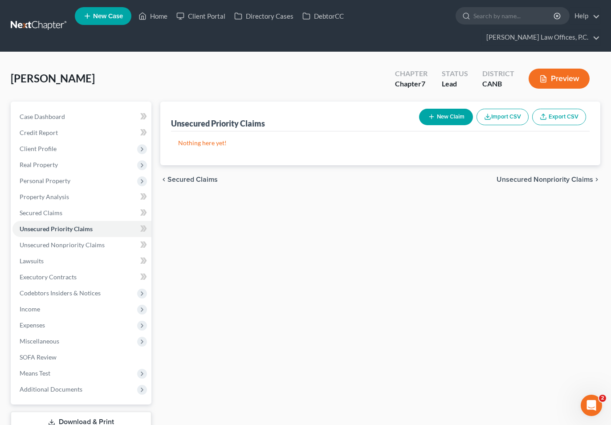
click at [448, 102] on div "Unsecured Priority Claims New Claim Import CSV Export CSV" at bounding box center [380, 117] width 419 height 30
click at [438, 109] on button "New Claim" at bounding box center [446, 117] width 54 height 16
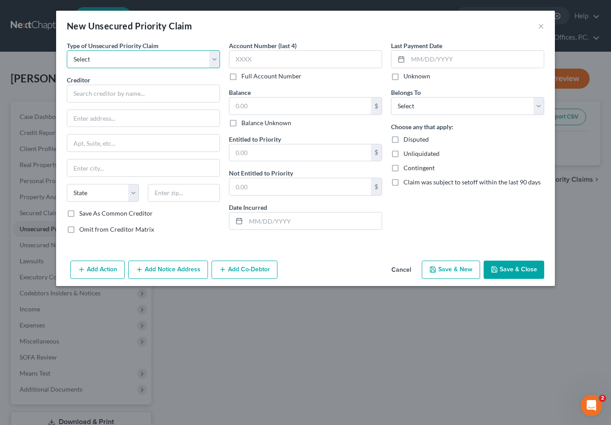
click at [126, 55] on select "Select Taxes & Other Government Units Domestic Support Obligations Extensions o…" at bounding box center [143, 59] width 153 height 18
select select "0"
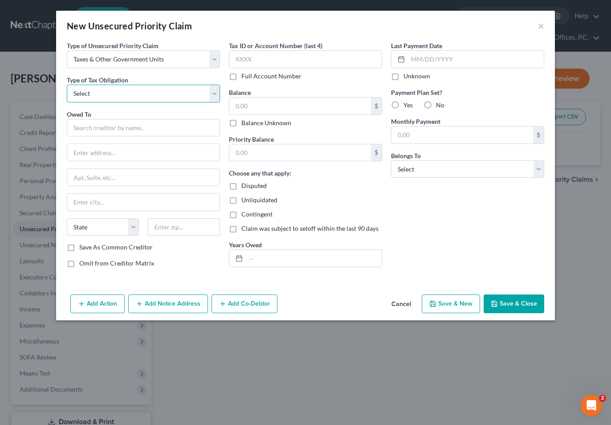
click at [112, 98] on select "Select Federal City State Franchise Tax Board Other" at bounding box center [143, 94] width 153 height 18
select select "0"
click at [109, 124] on input "text" at bounding box center [143, 128] width 153 height 18
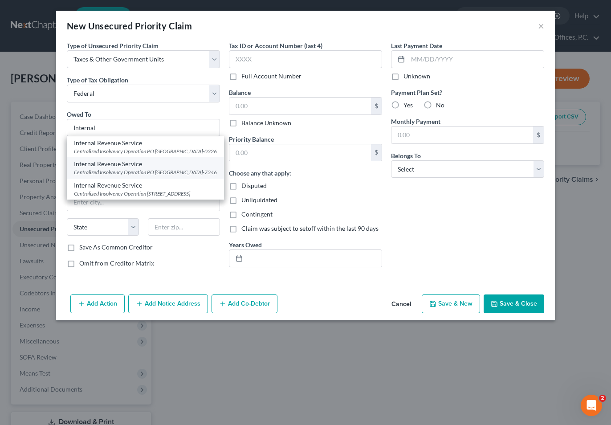
click at [123, 176] on div "Centralized Insolvency Operation PO [GEOGRAPHIC_DATA]-7346" at bounding box center [145, 172] width 143 height 8
type input "Internal Revenue Service"
type input "Centralized Insolvency Operation"
type input "PO Box 7346"
type input "[GEOGRAPHIC_DATA]"
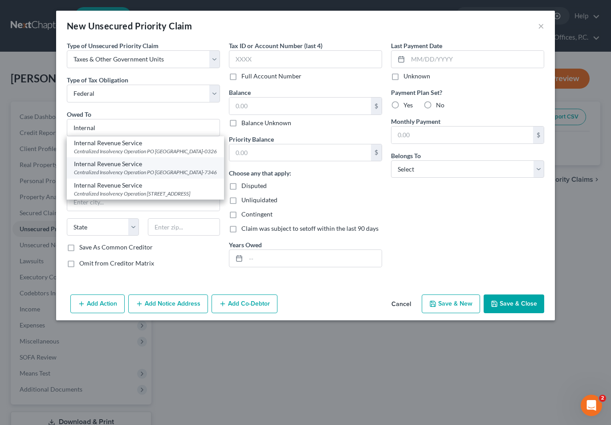
select select "39"
type input "19101-7346"
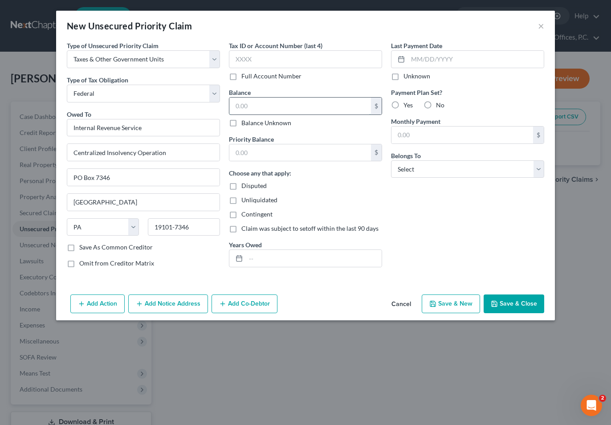
click at [263, 110] on input "text" at bounding box center [300, 106] width 142 height 17
type input "3,000"
click at [270, 149] on input "text" at bounding box center [300, 152] width 142 height 17
type input "3,000"
click at [429, 167] on select "Select Debtor 1 Only Debtor 2 Only Debtor 1 And Debtor 2 Only At Least One Of T…" at bounding box center [467, 169] width 153 height 18
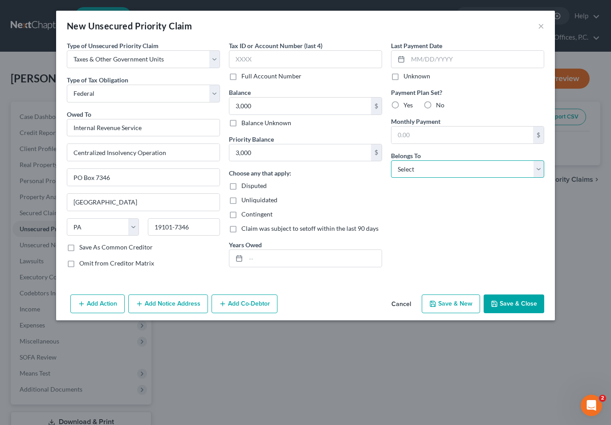
select select "0"
click at [516, 294] on button "Save & Close" at bounding box center [514, 303] width 61 height 19
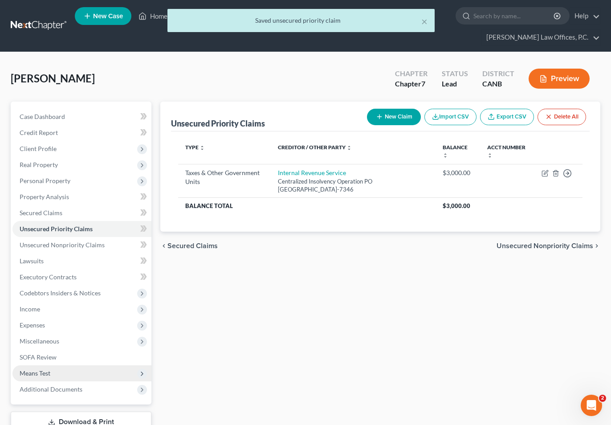
click at [44, 369] on span "Means Test" at bounding box center [35, 373] width 31 height 8
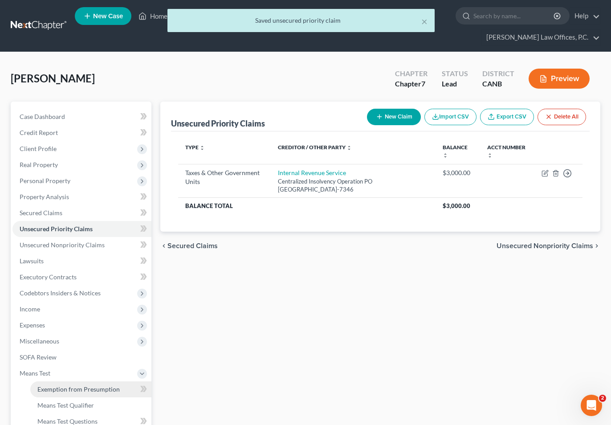
click at [61, 385] on span "Exemption from Presumption" at bounding box center [78, 389] width 82 height 8
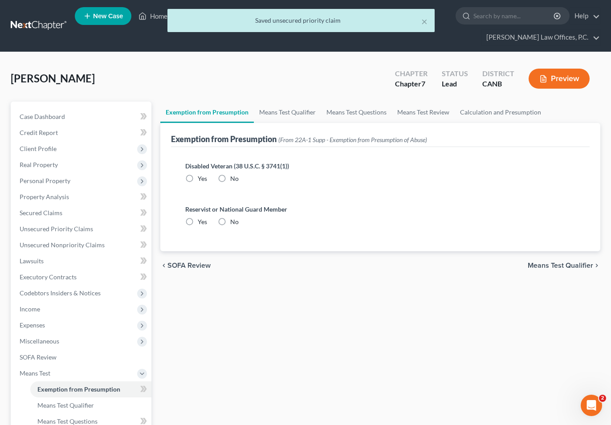
radio input "true"
click at [289, 102] on link "Means Test Qualifier" at bounding box center [287, 112] width 67 height 21
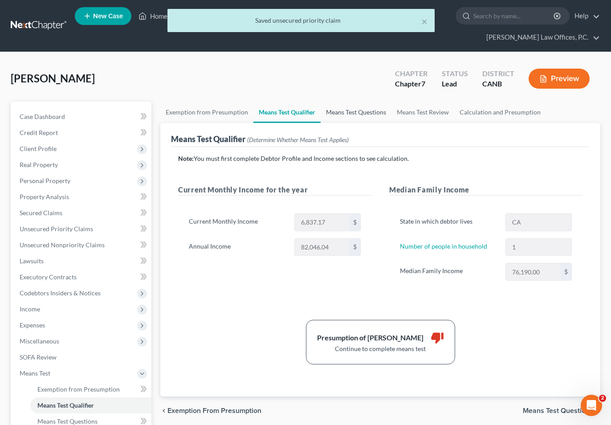
click at [346, 102] on link "Means Test Questions" at bounding box center [356, 112] width 71 height 21
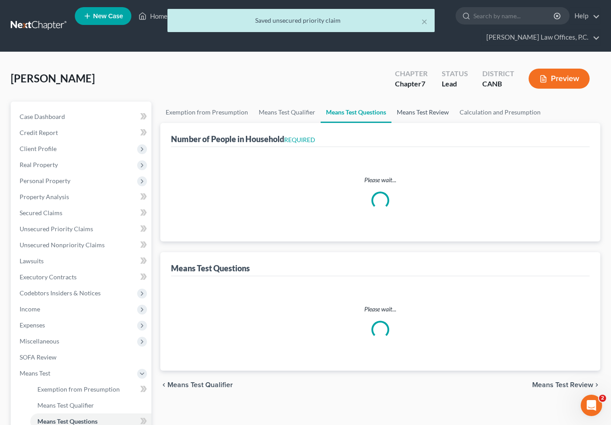
select select "1"
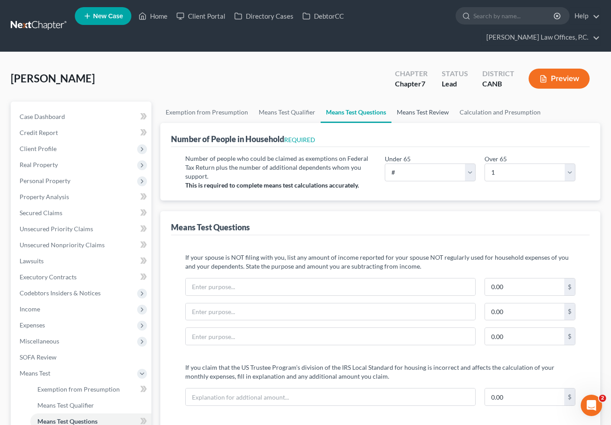
click at [432, 102] on link "Means Test Review" at bounding box center [422, 112] width 63 height 21
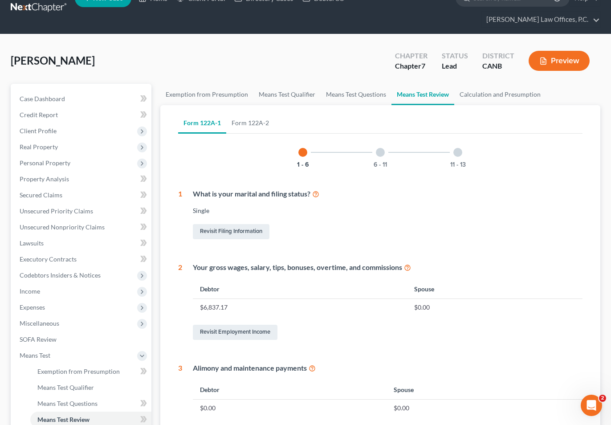
scroll to position [24, 0]
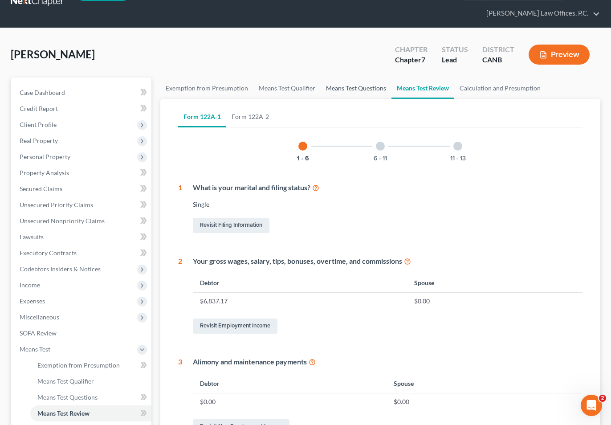
click at [344, 77] on link "Means Test Questions" at bounding box center [356, 87] width 71 height 21
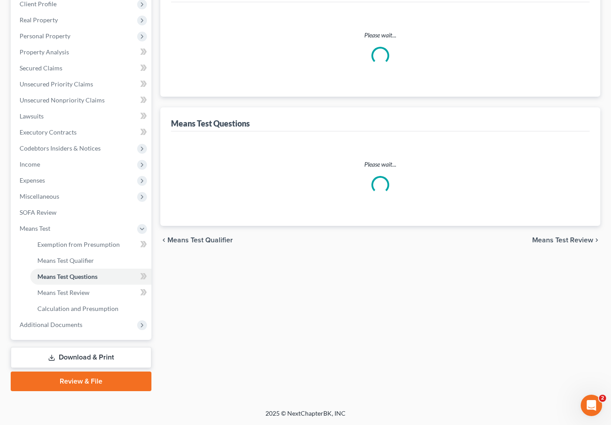
select select "1"
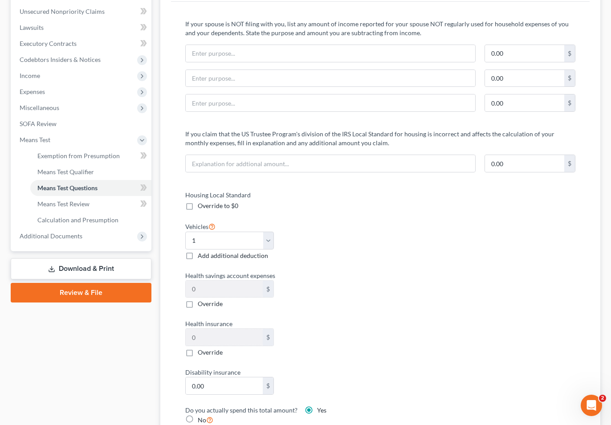
scroll to position [797, 0]
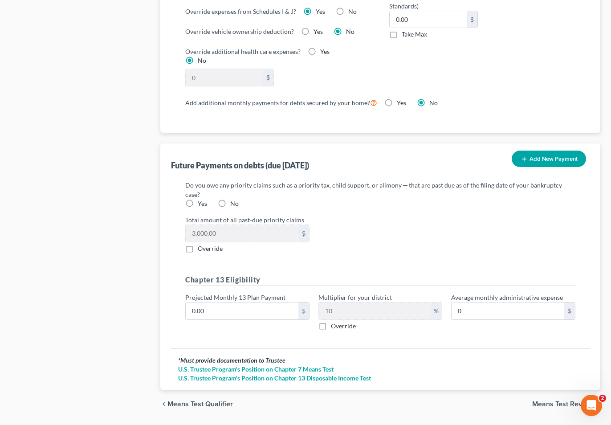
click at [198, 199] on label "Yes" at bounding box center [202, 203] width 9 height 9
click at [201, 199] on input "Yes" at bounding box center [204, 202] width 6 height 6
radio input "true"
click at [264, 302] on input "0.00" at bounding box center [242, 310] width 113 height 17
type input "4"
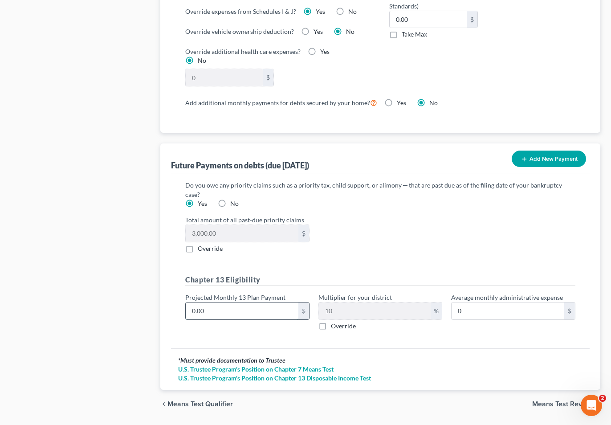
type input "0.40"
type input "40"
type input "4.00"
type input "400"
type input "40.00"
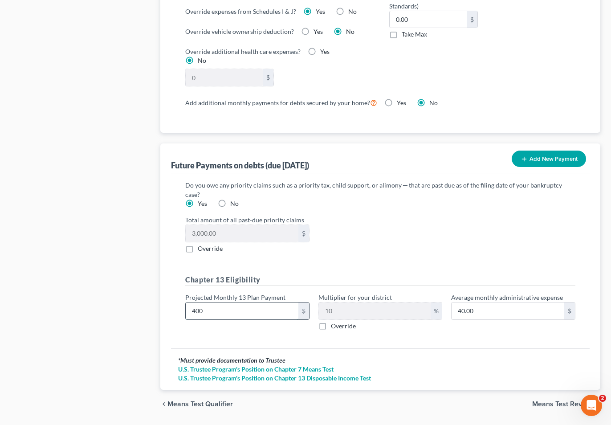
type input "400"
click at [565, 390] on div "chevron_left Means Test Qualifier Means Test Review chevron_right" at bounding box center [380, 404] width 440 height 28
click at [562, 400] on span "Means Test Review" at bounding box center [562, 403] width 61 height 7
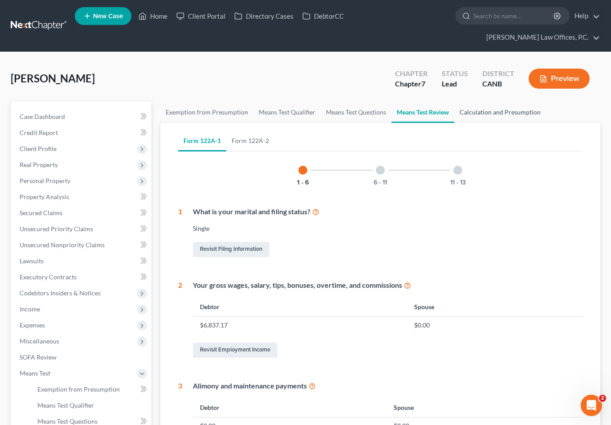
click at [481, 102] on link "Calculation and Presumption" at bounding box center [500, 112] width 92 height 21
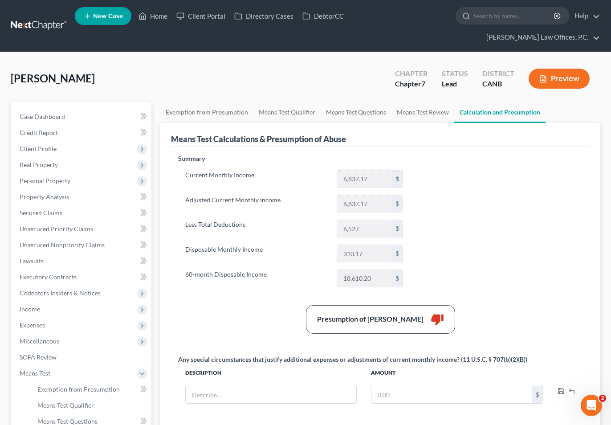
click at [552, 69] on button "Preview" at bounding box center [559, 79] width 61 height 20
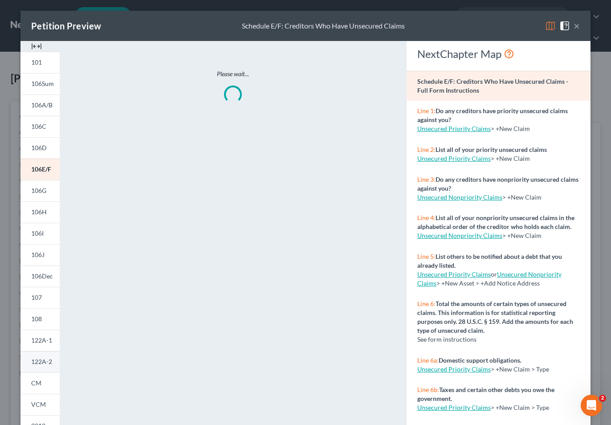
click at [38, 360] on span "122A-2" at bounding box center [41, 362] width 21 height 8
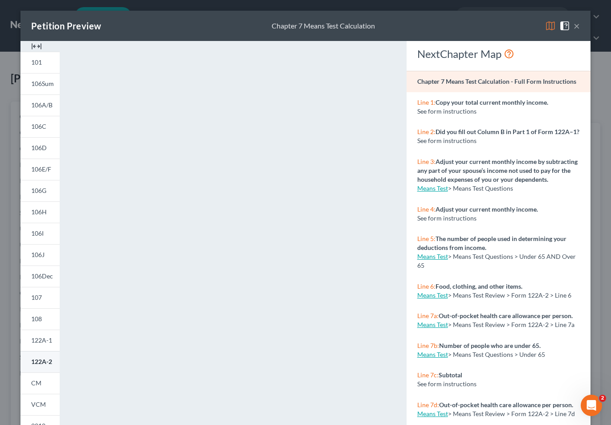
click at [38, 362] on span "122A-2" at bounding box center [41, 362] width 21 height 8
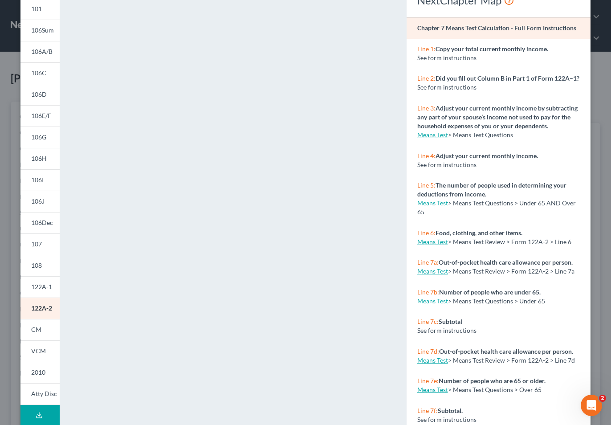
scroll to position [77, 0]
